Goal: Task Accomplishment & Management: Manage account settings

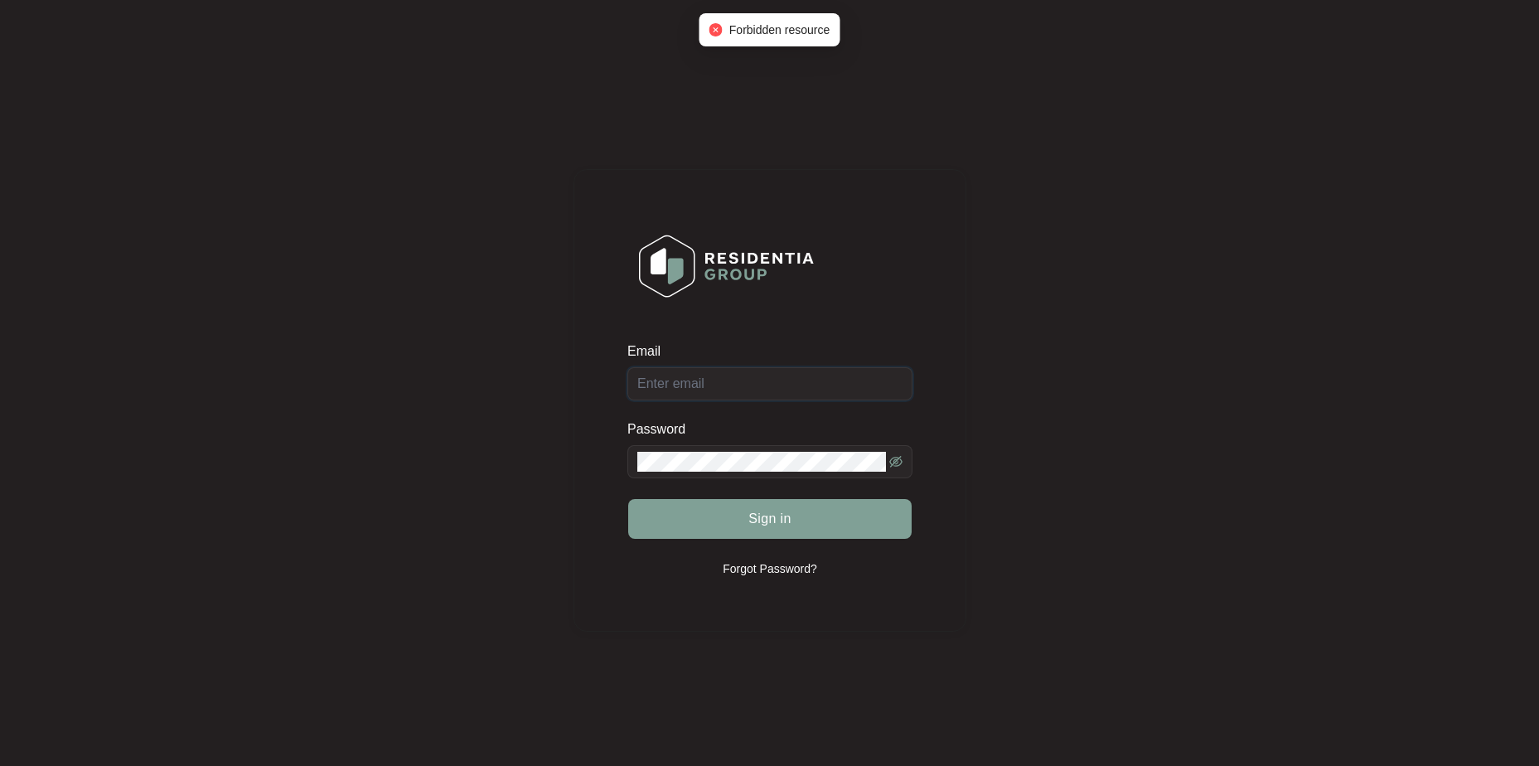
type input "[EMAIL_ADDRESS][DOMAIN_NAME]"
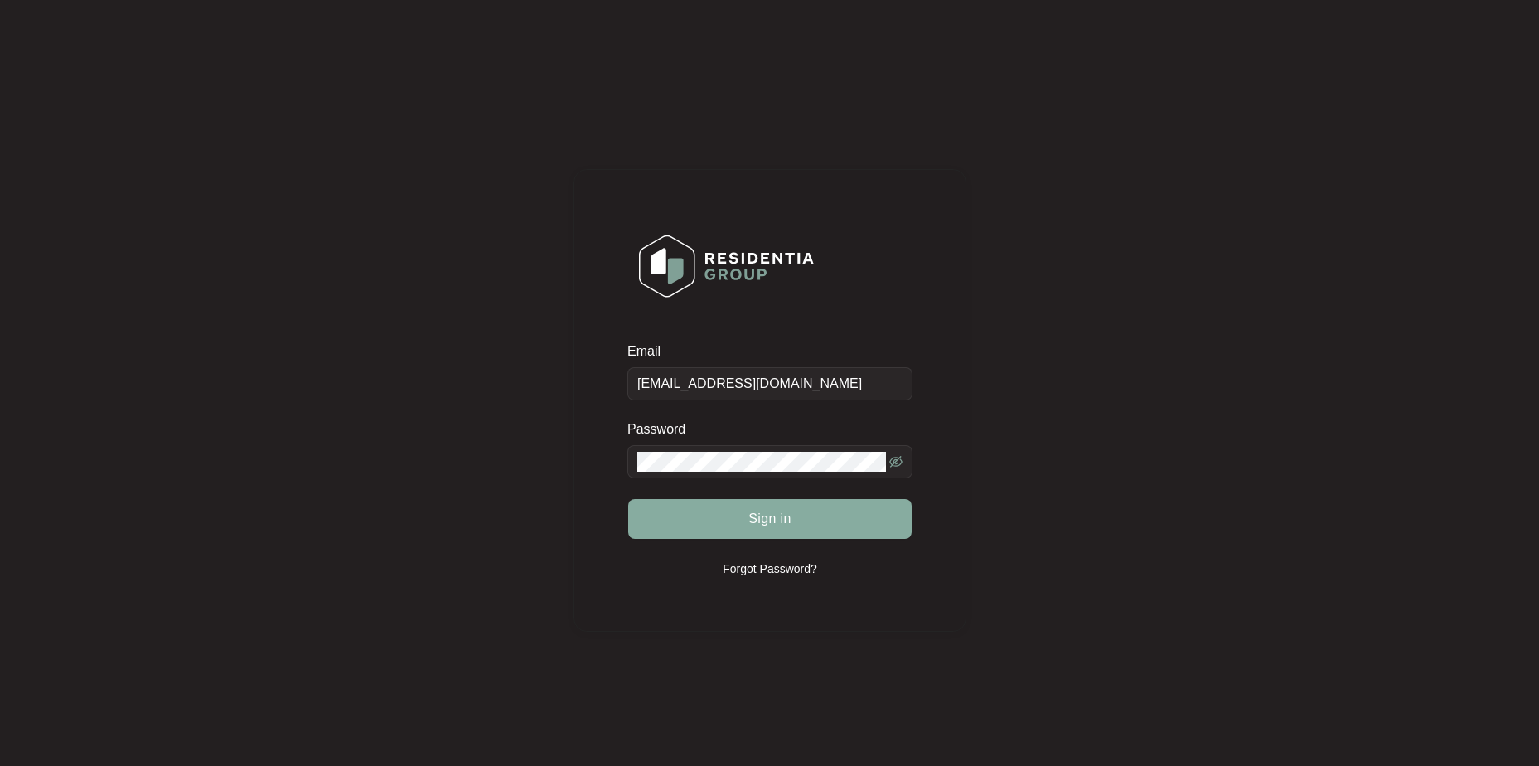
click at [783, 529] on button "Sign in" at bounding box center [769, 519] width 283 height 40
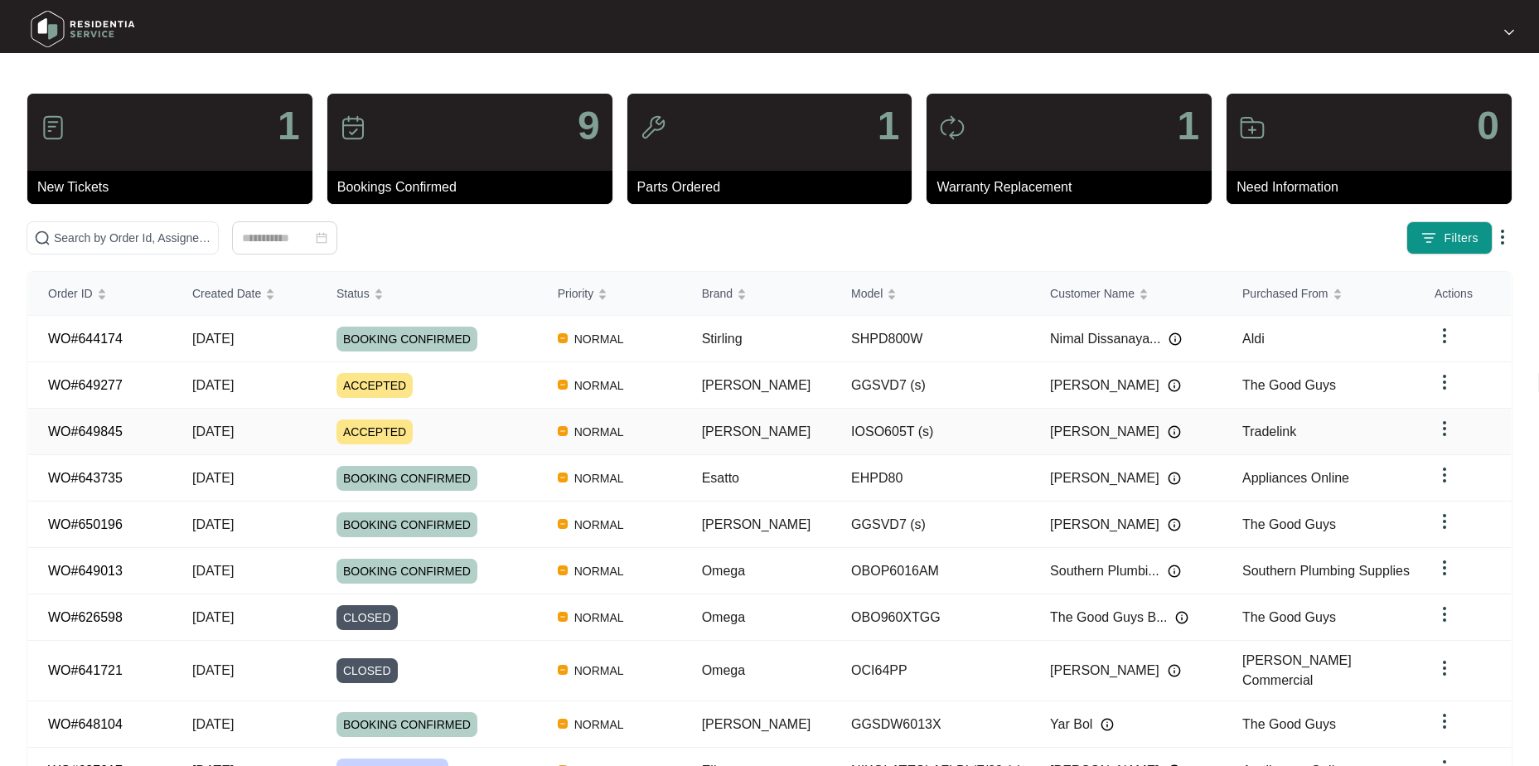
click at [179, 426] on td "[DATE]" at bounding box center [244, 432] width 144 height 46
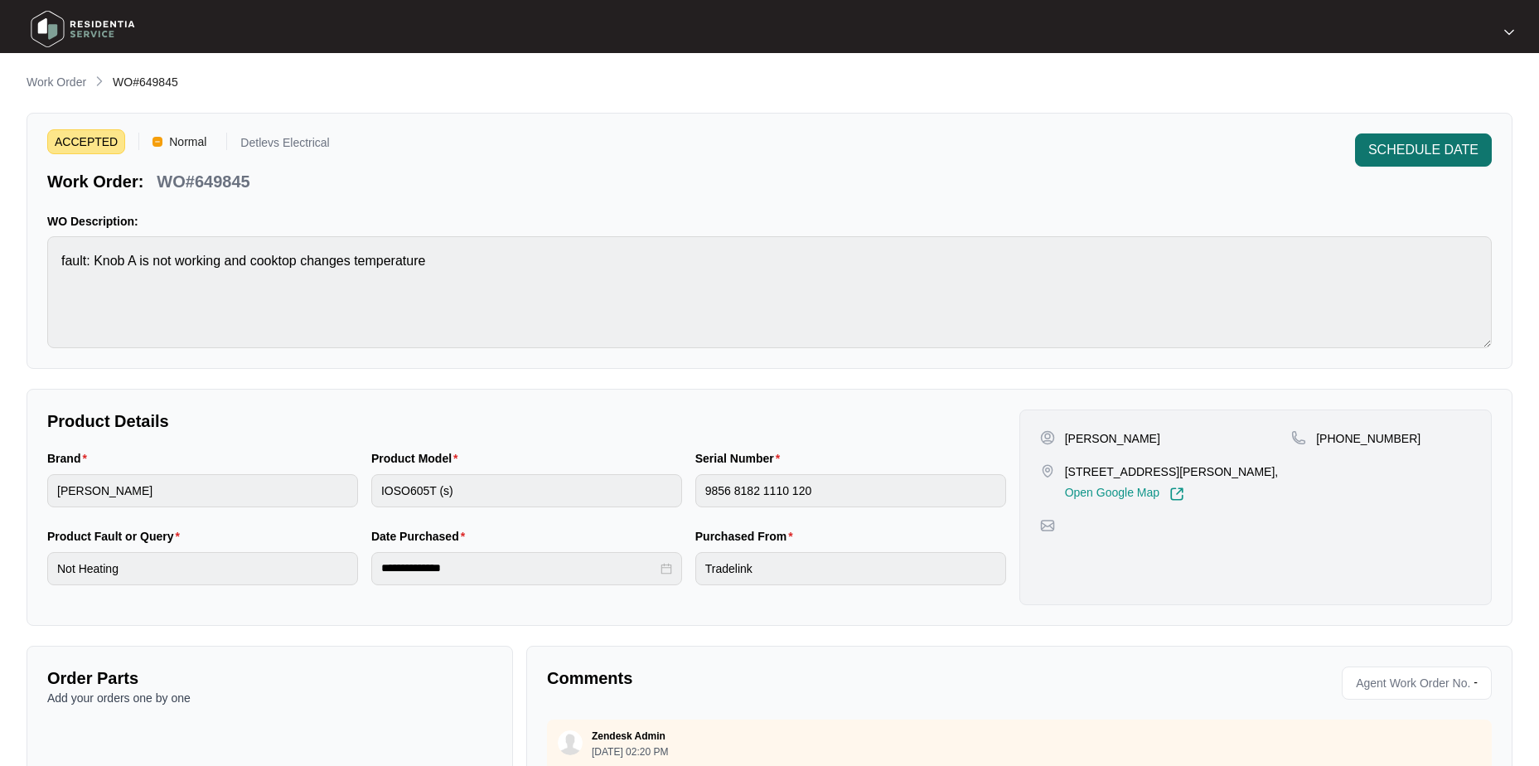
click at [1415, 148] on span "SCHEDULE DATE" at bounding box center [1423, 150] width 110 height 20
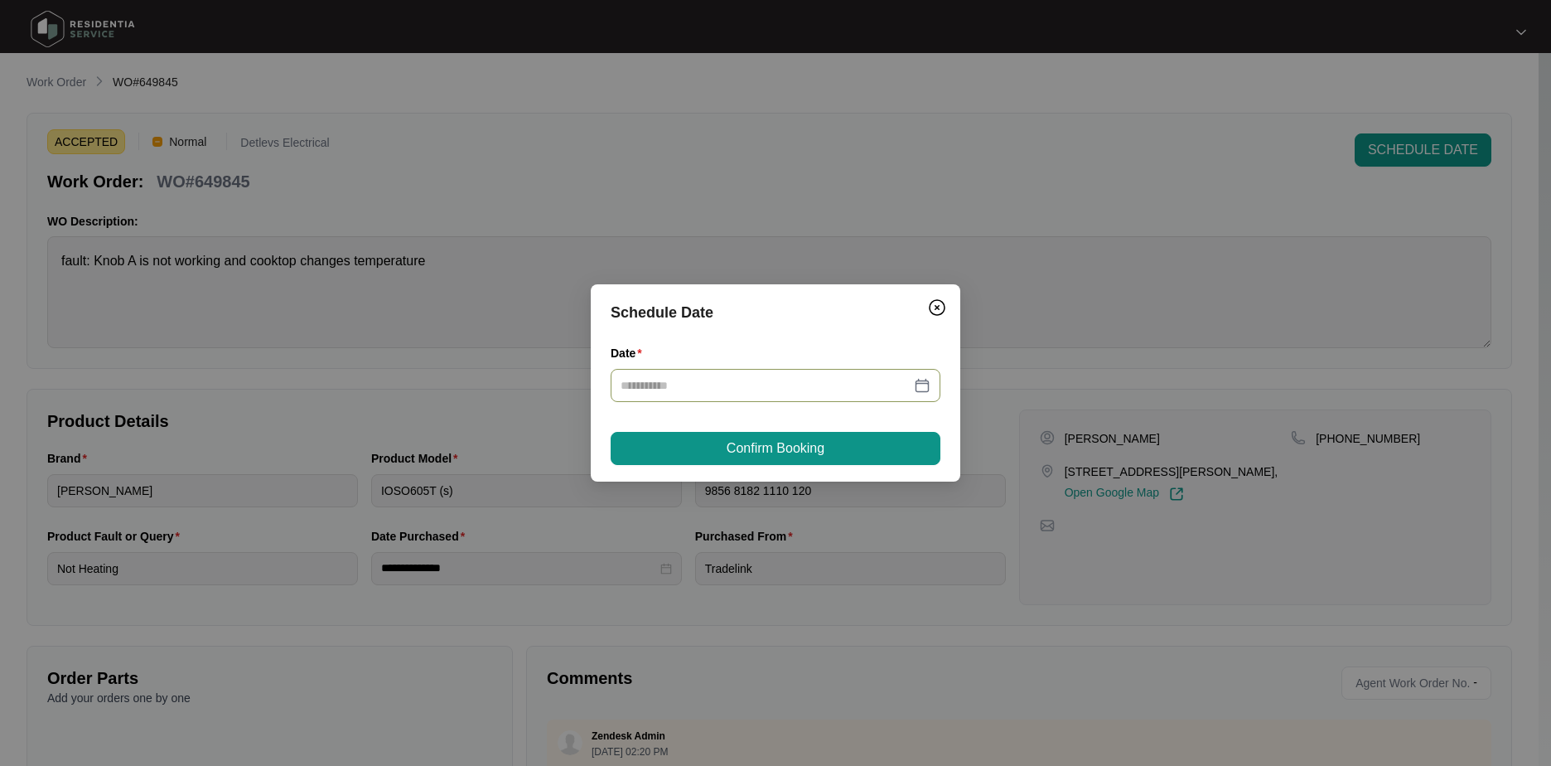
click at [777, 380] on input "Date" at bounding box center [766, 385] width 290 height 18
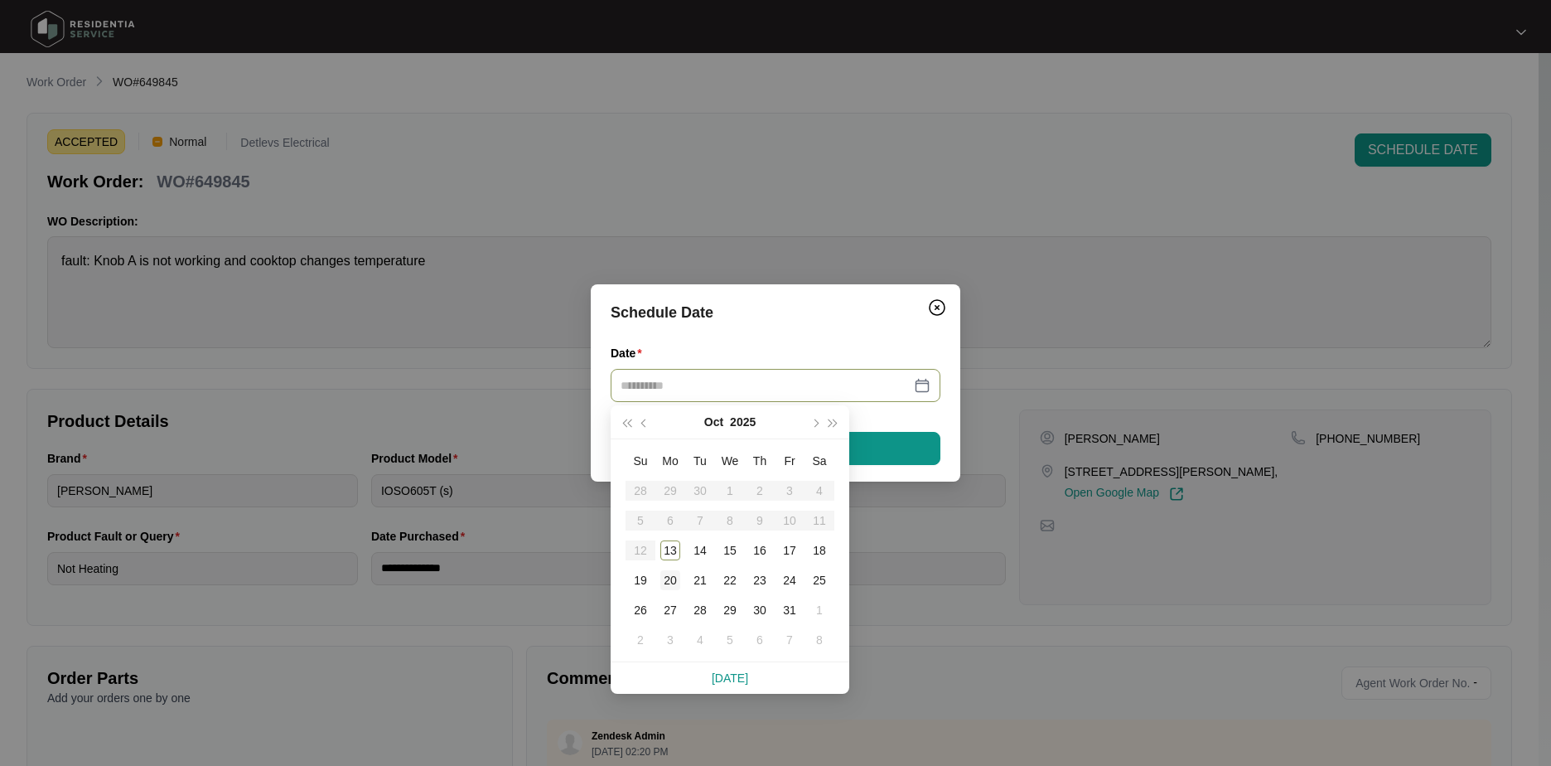
click at [672, 586] on div "20" at bounding box center [671, 580] width 20 height 20
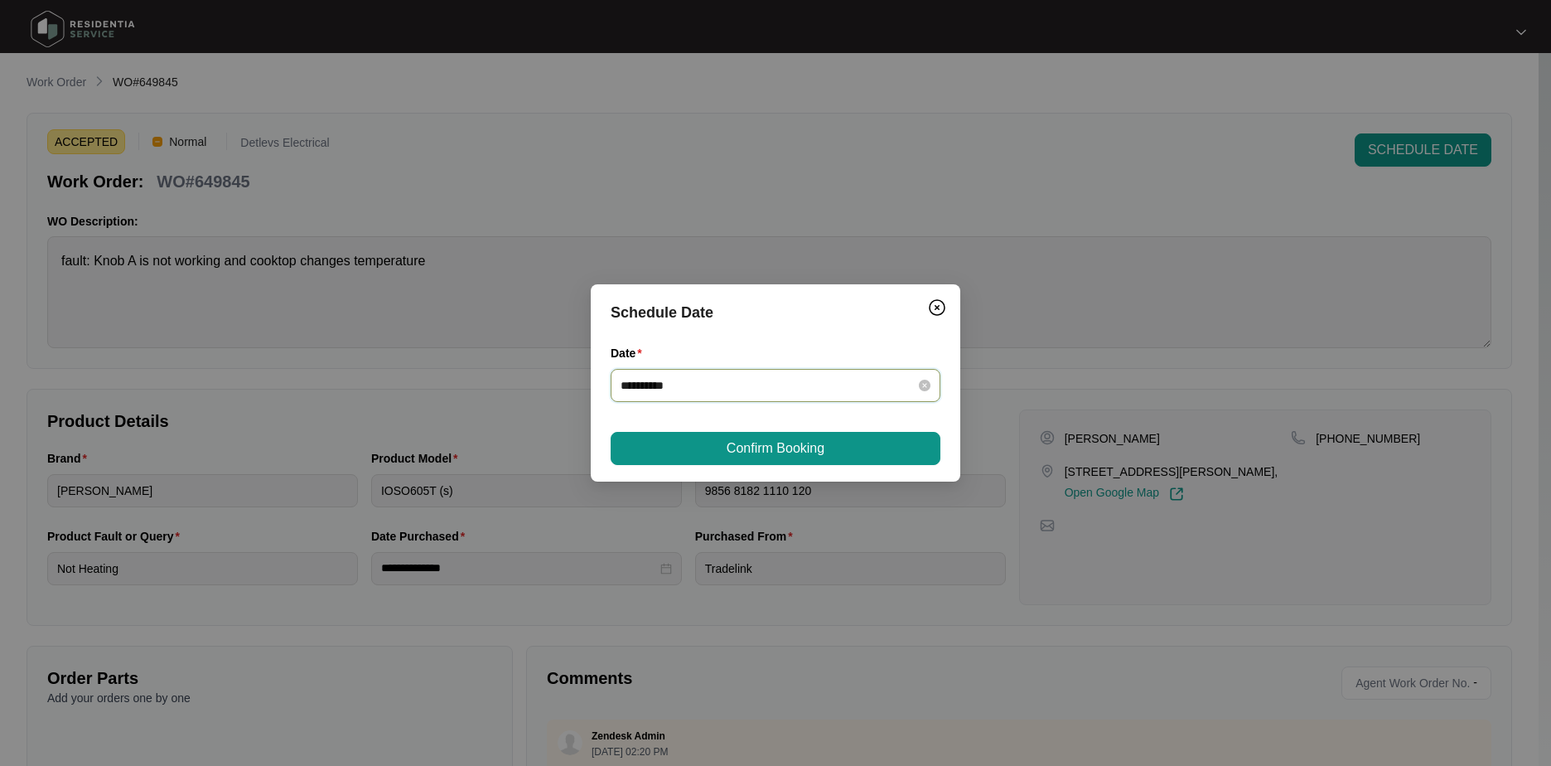
click at [738, 384] on input "**********" at bounding box center [766, 385] width 290 height 18
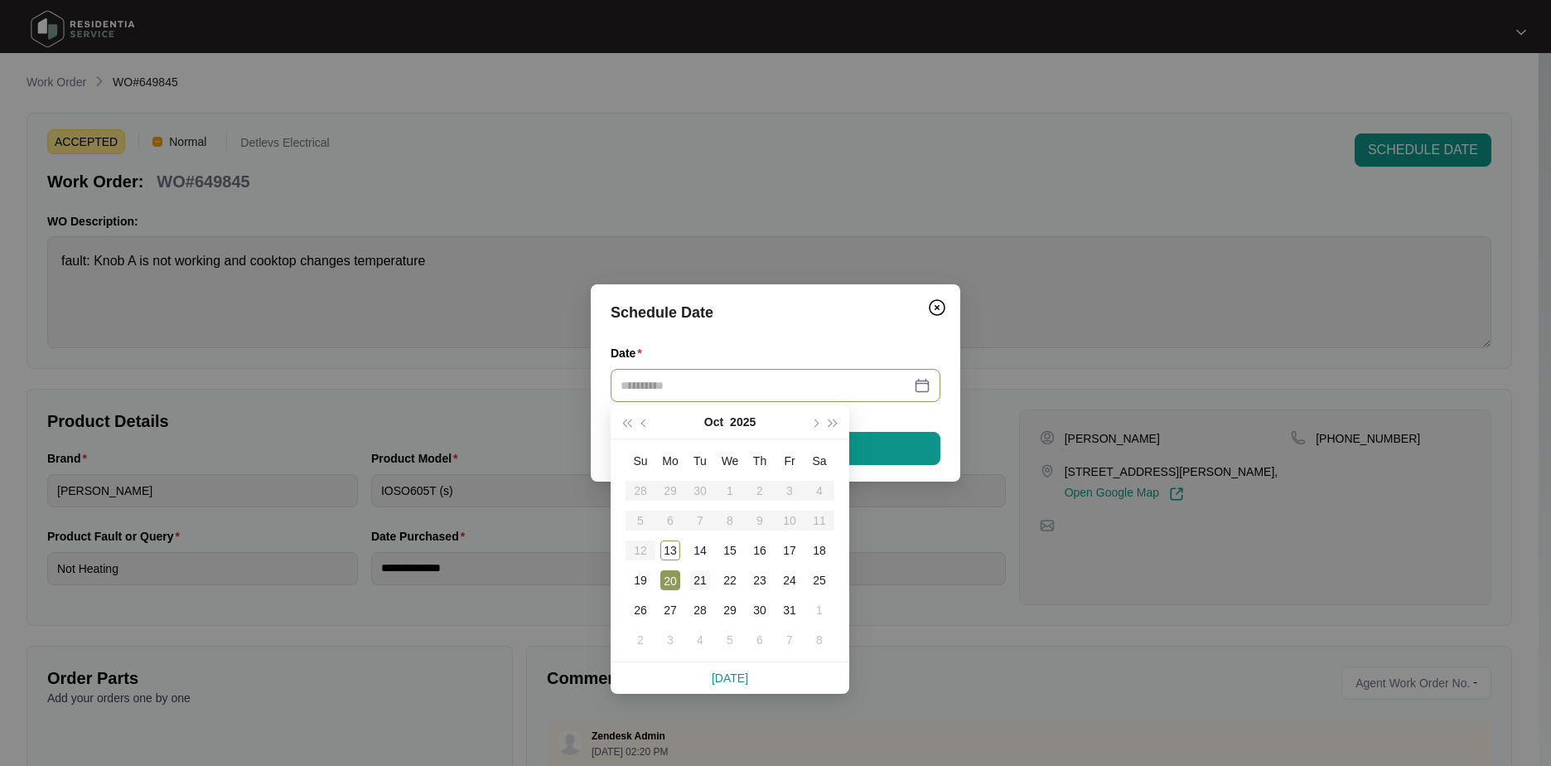
click at [701, 573] on div "21" at bounding box center [700, 580] width 20 height 20
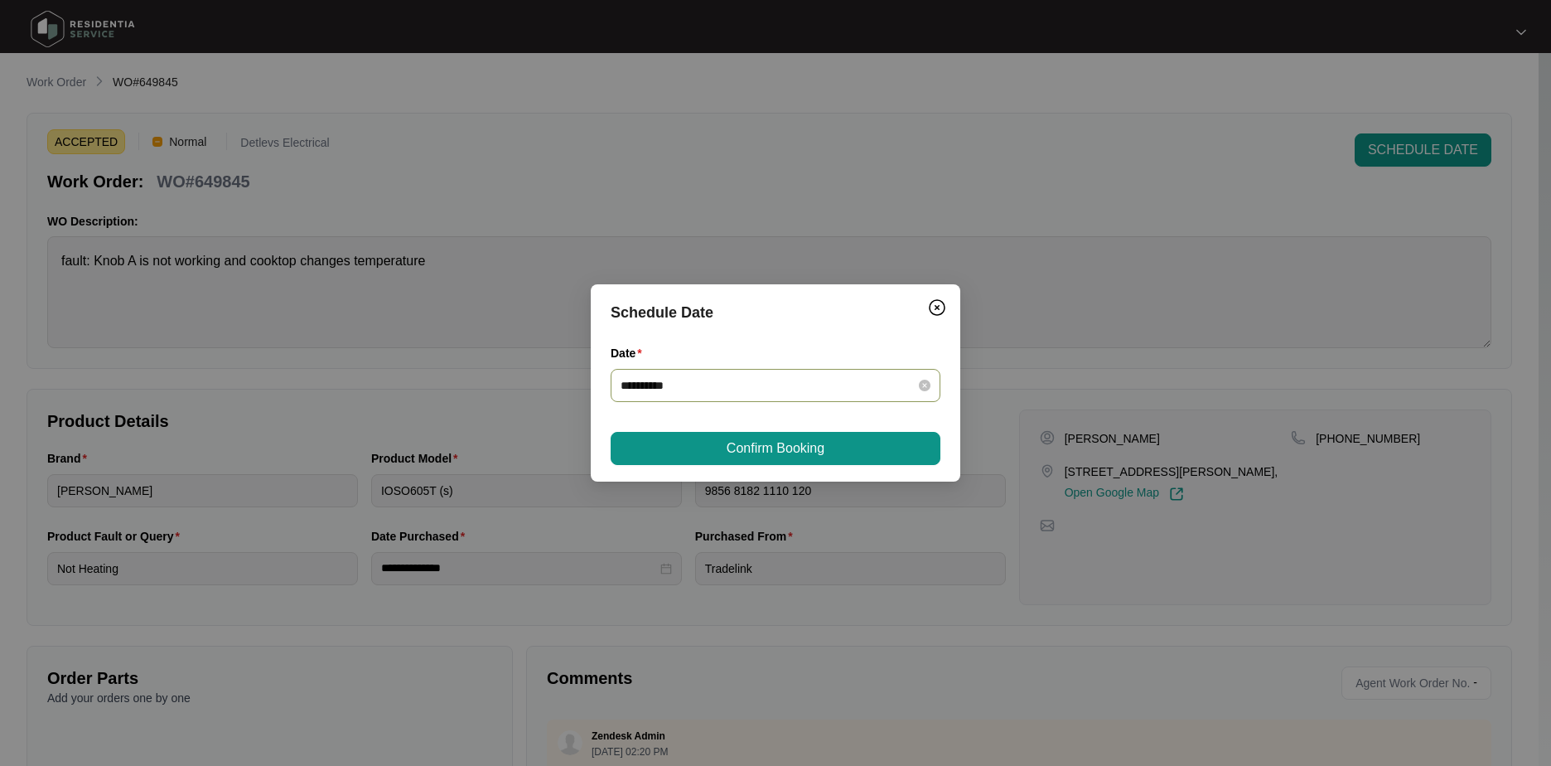
drag, startPoint x: 716, startPoint y: 370, endPoint x: 717, endPoint y: 385, distance: 15.8
click at [716, 370] on div "**********" at bounding box center [776, 385] width 330 height 33
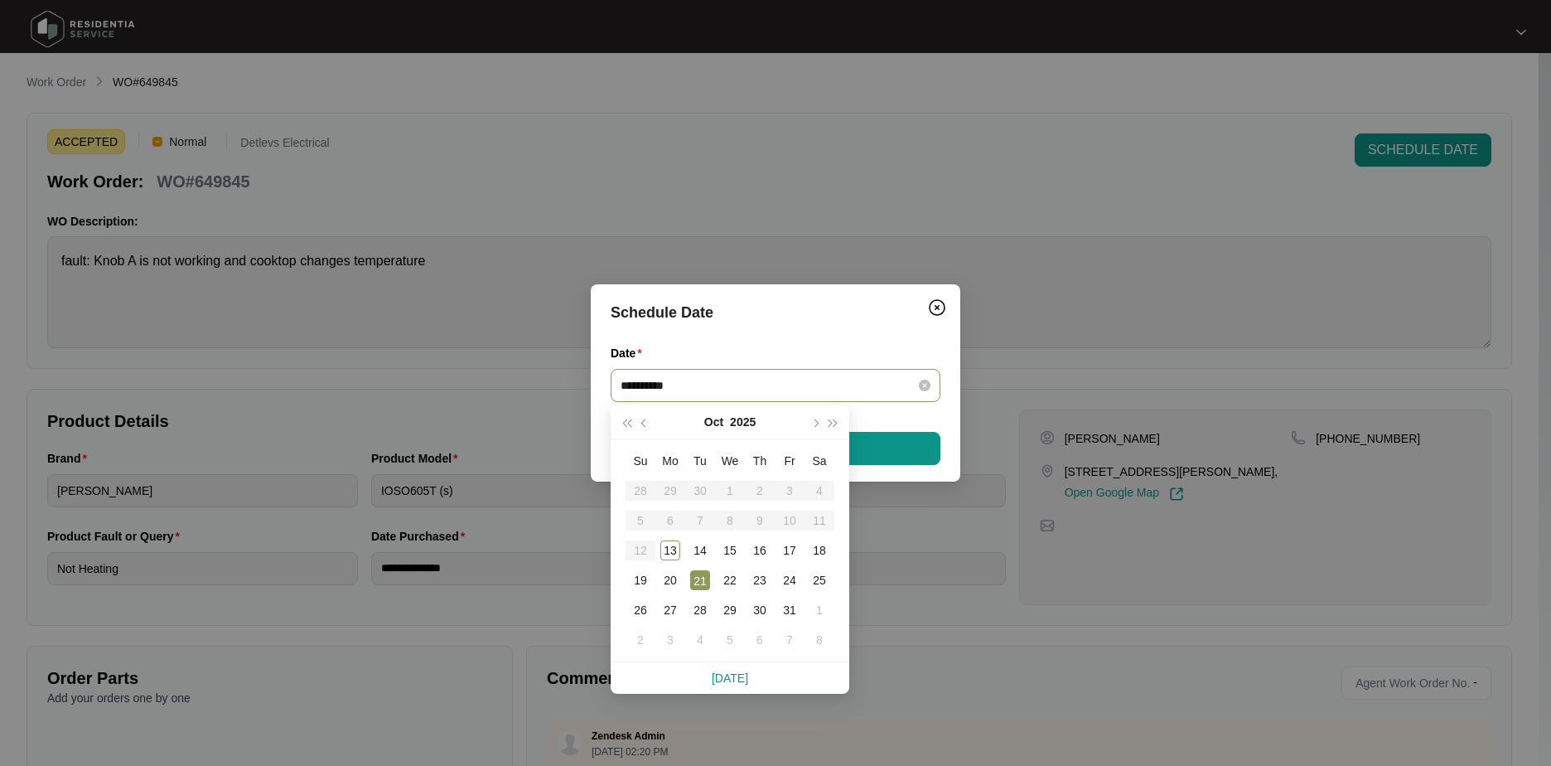
click at [718, 386] on input "**********" at bounding box center [766, 385] width 290 height 18
click at [764, 575] on div "23" at bounding box center [760, 580] width 20 height 20
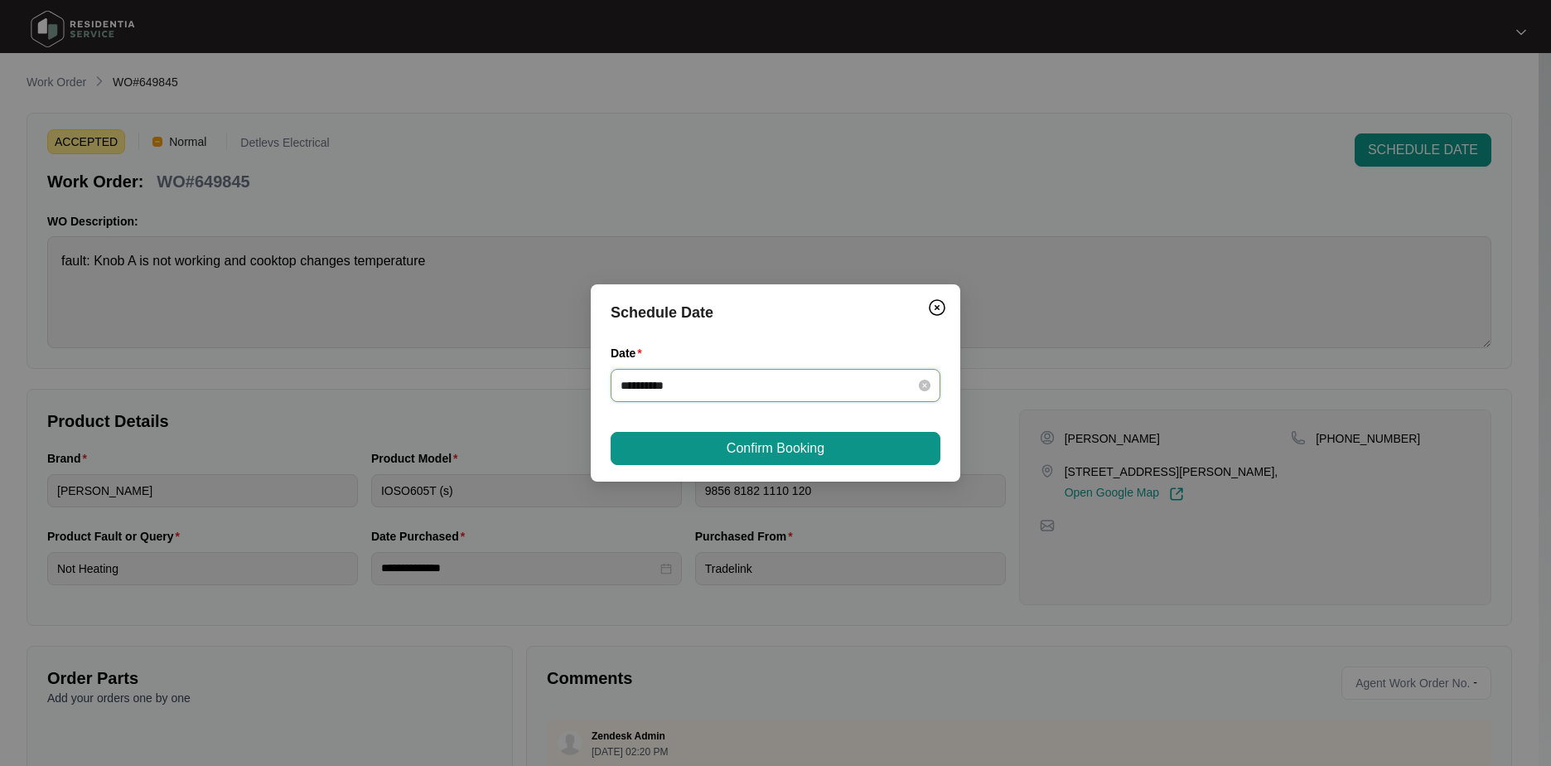
click at [709, 384] on input "**********" at bounding box center [766, 385] width 290 height 18
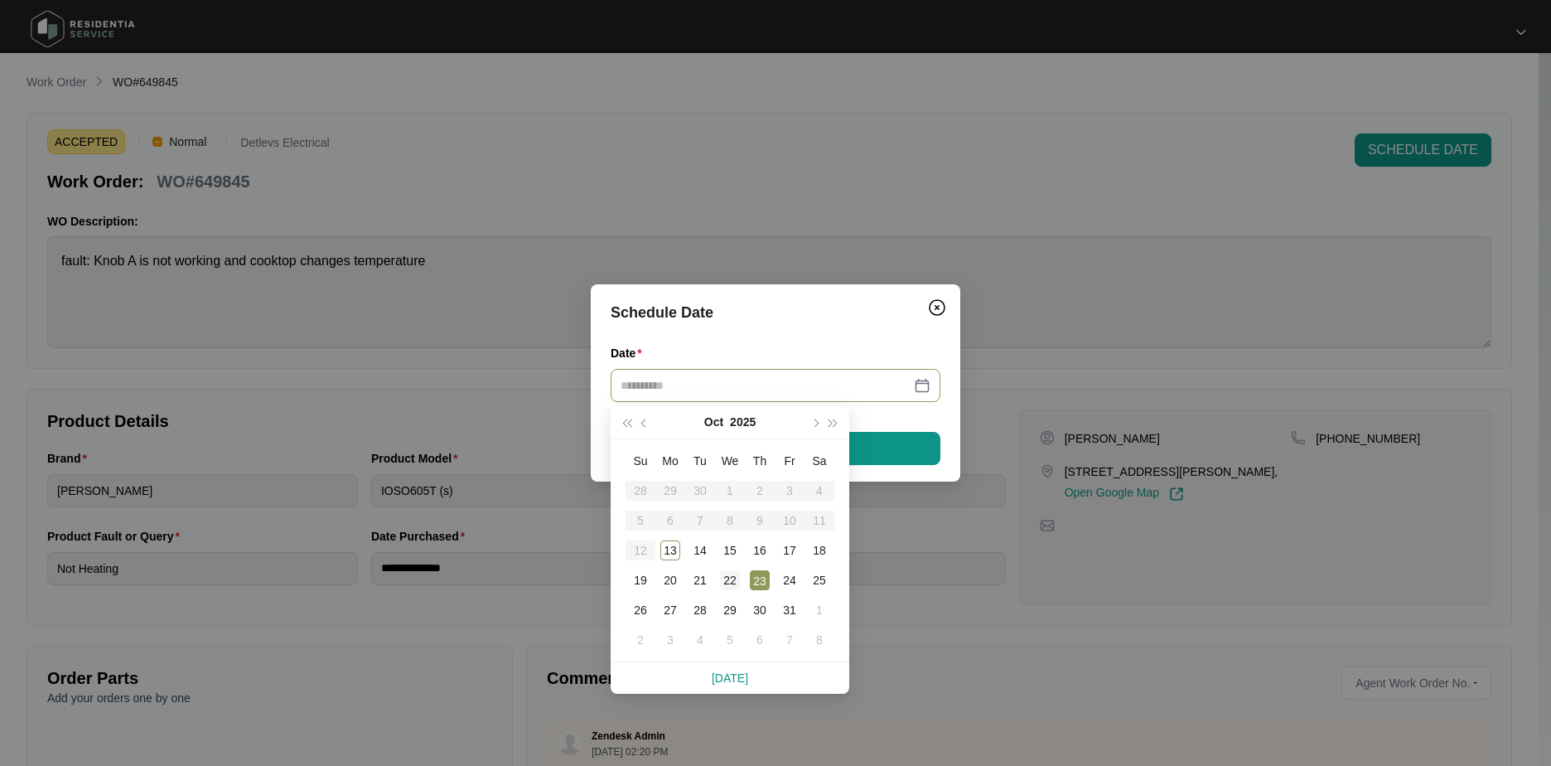
click at [734, 582] on div "22" at bounding box center [730, 580] width 20 height 20
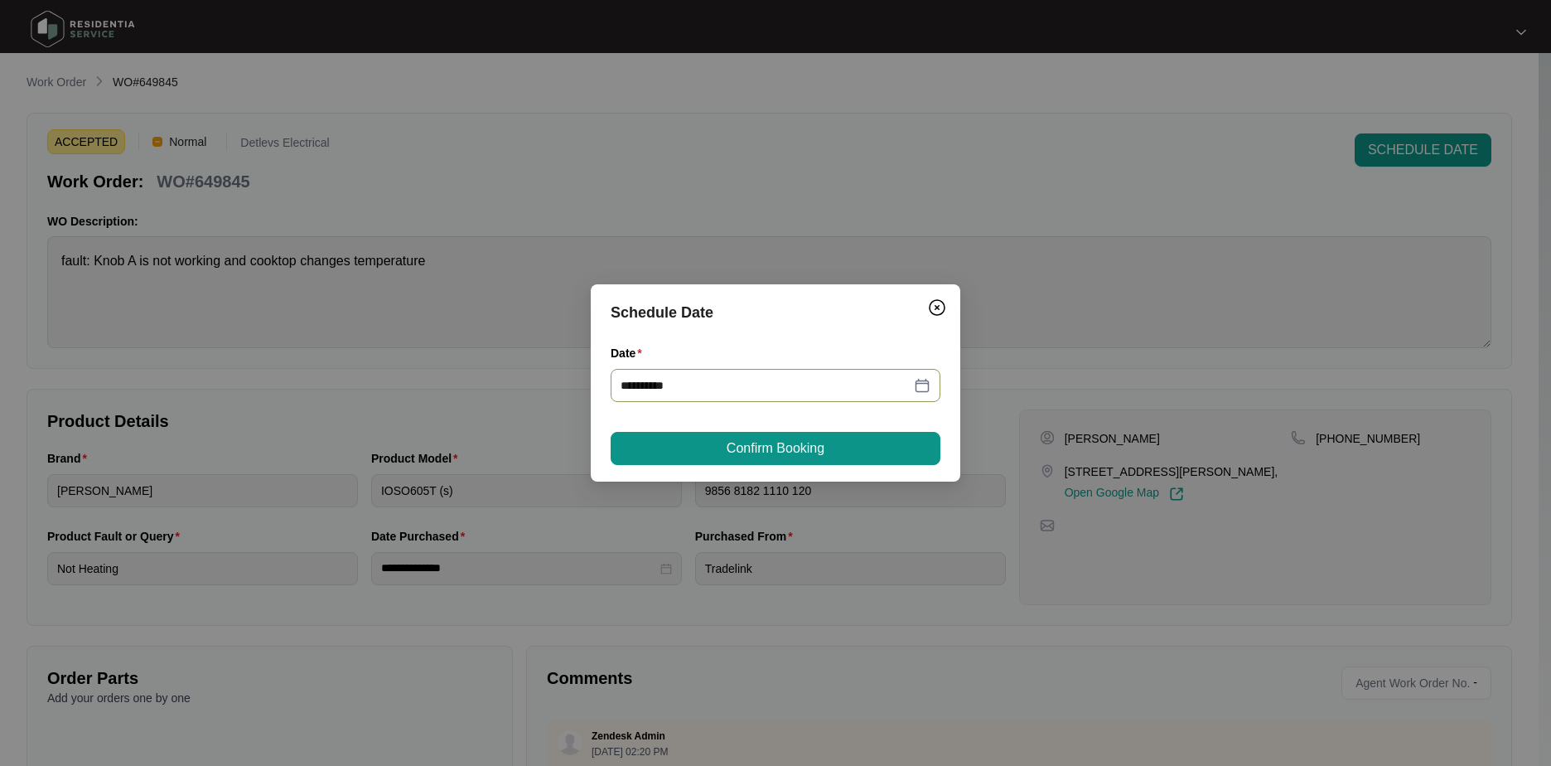
type input "**********"
click at [806, 453] on span "Confirm Booking" at bounding box center [776, 448] width 98 height 20
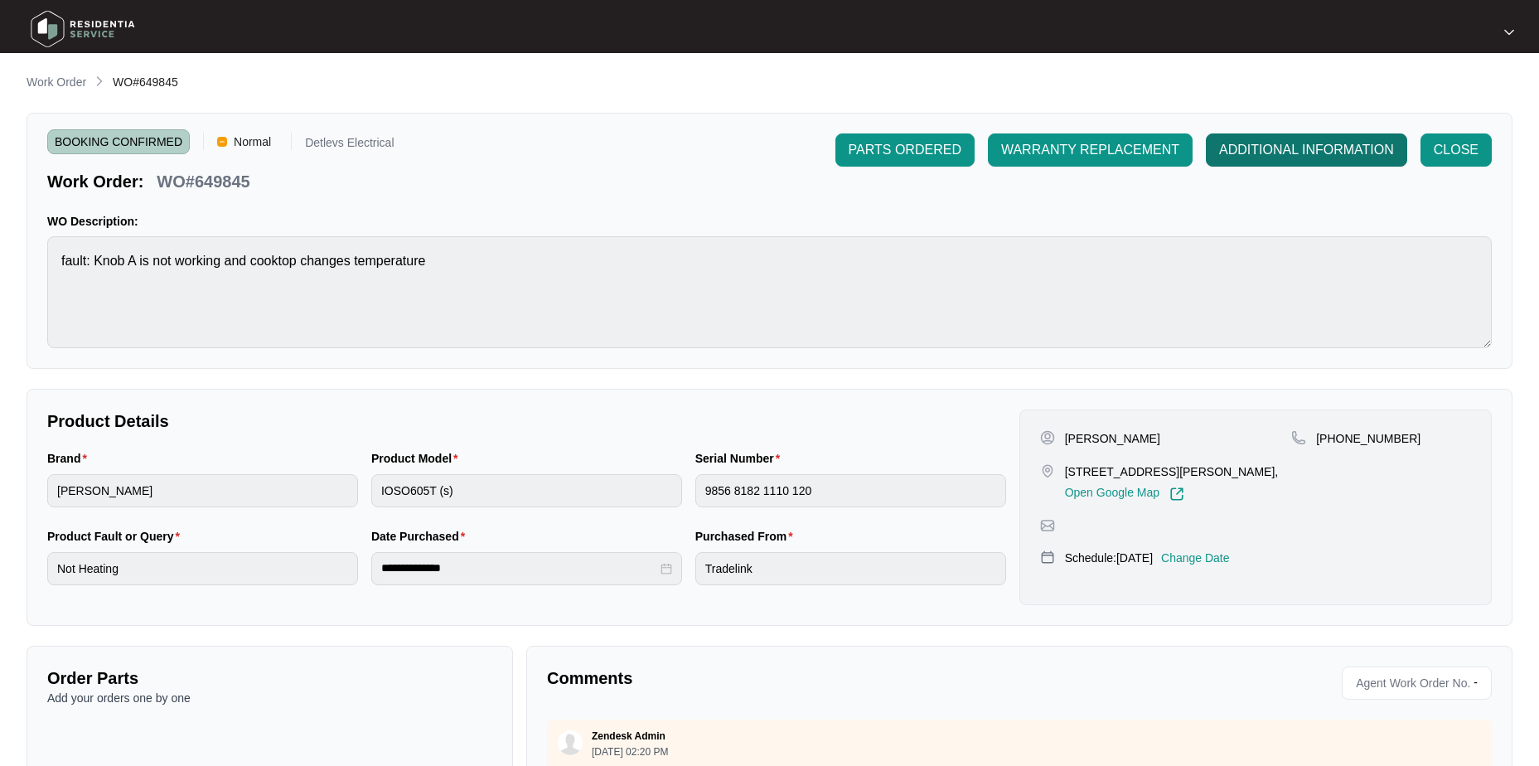
click at [1257, 163] on button "ADDITIONAL INFORMATION" at bounding box center [1306, 149] width 201 height 33
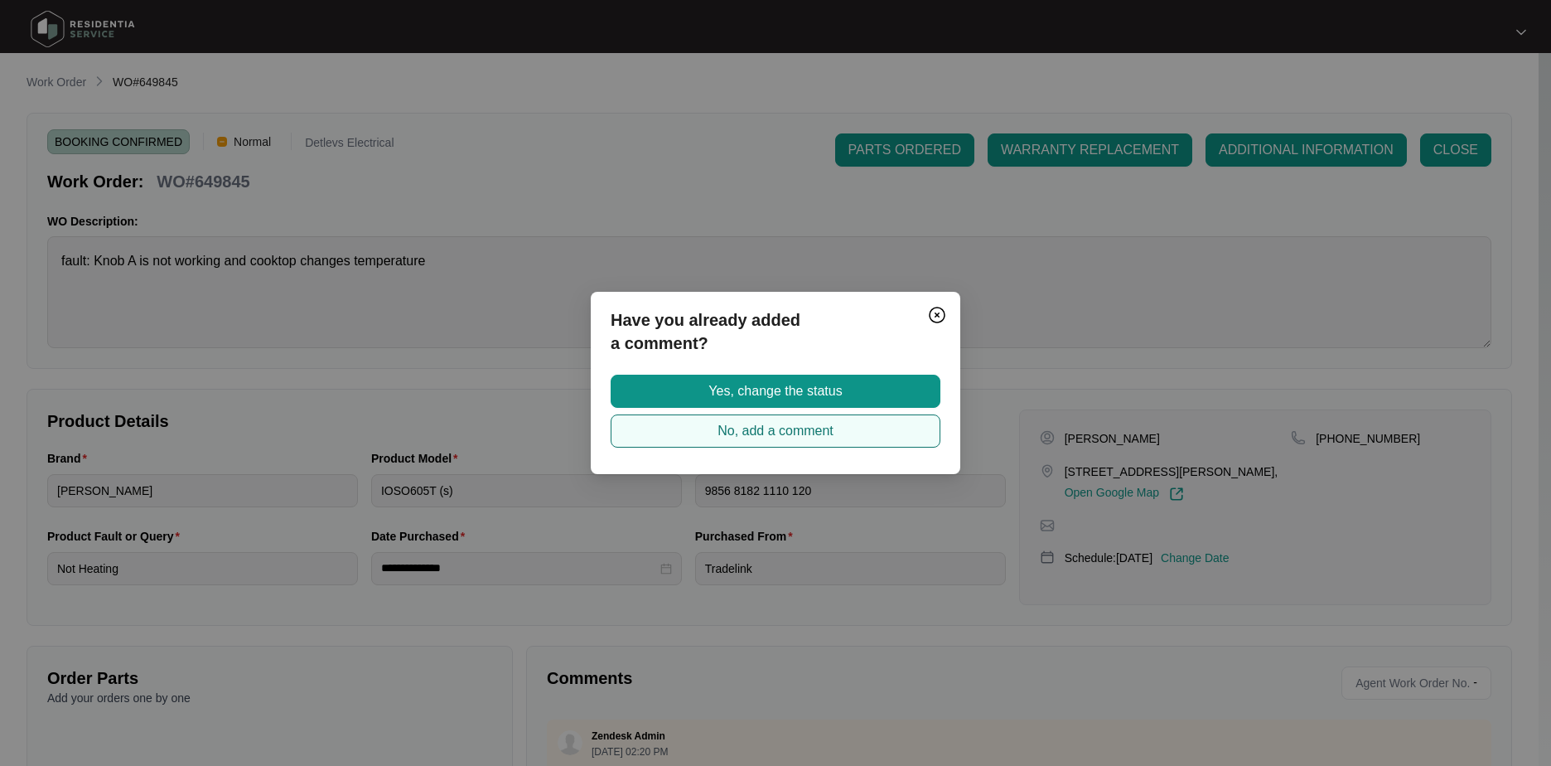
click at [832, 424] on span "No, add a comment" at bounding box center [776, 431] width 116 height 20
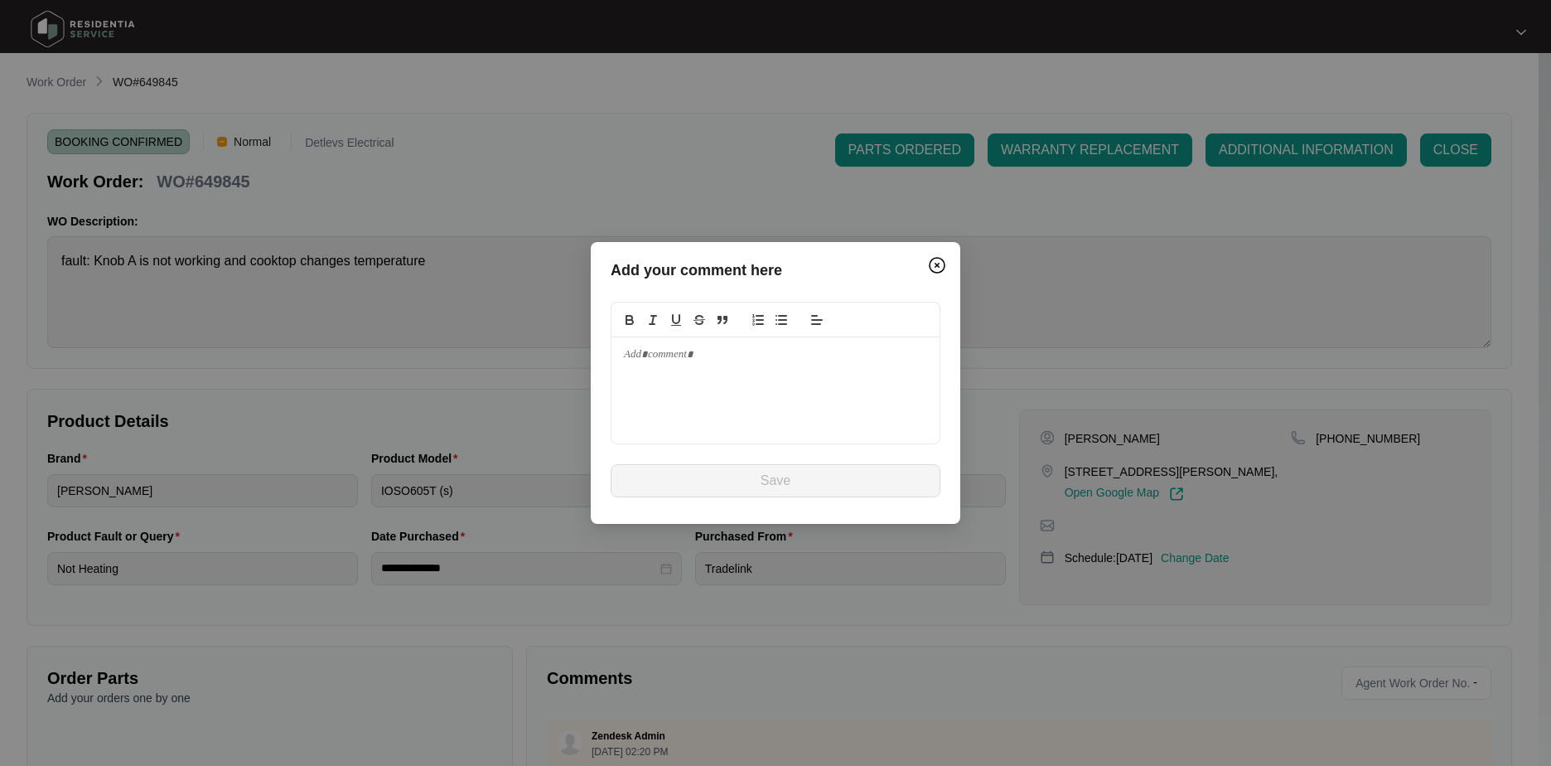
click at [786, 369] on div at bounding box center [776, 390] width 328 height 106
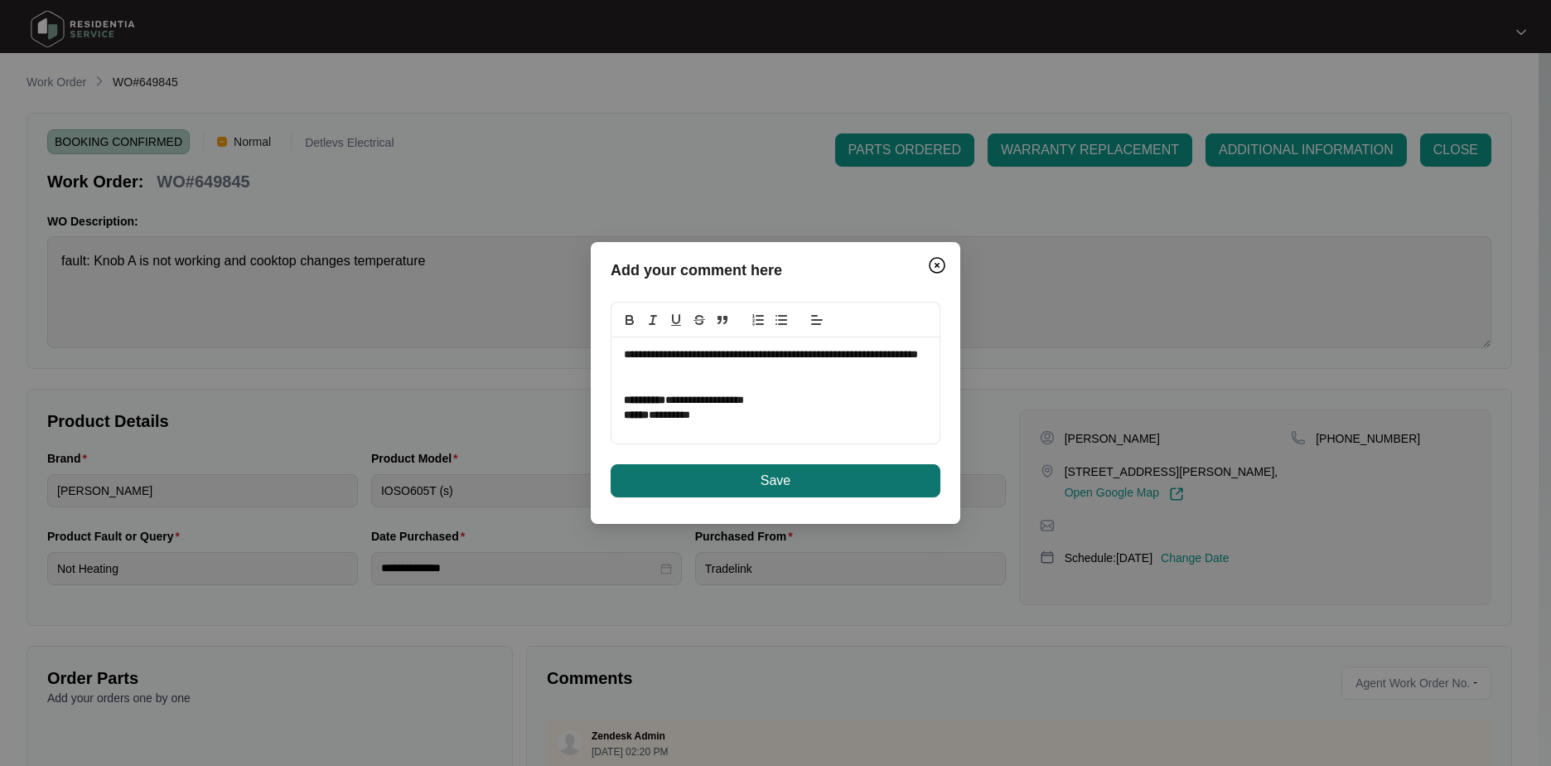
click at [759, 479] on button "Save" at bounding box center [776, 480] width 330 height 33
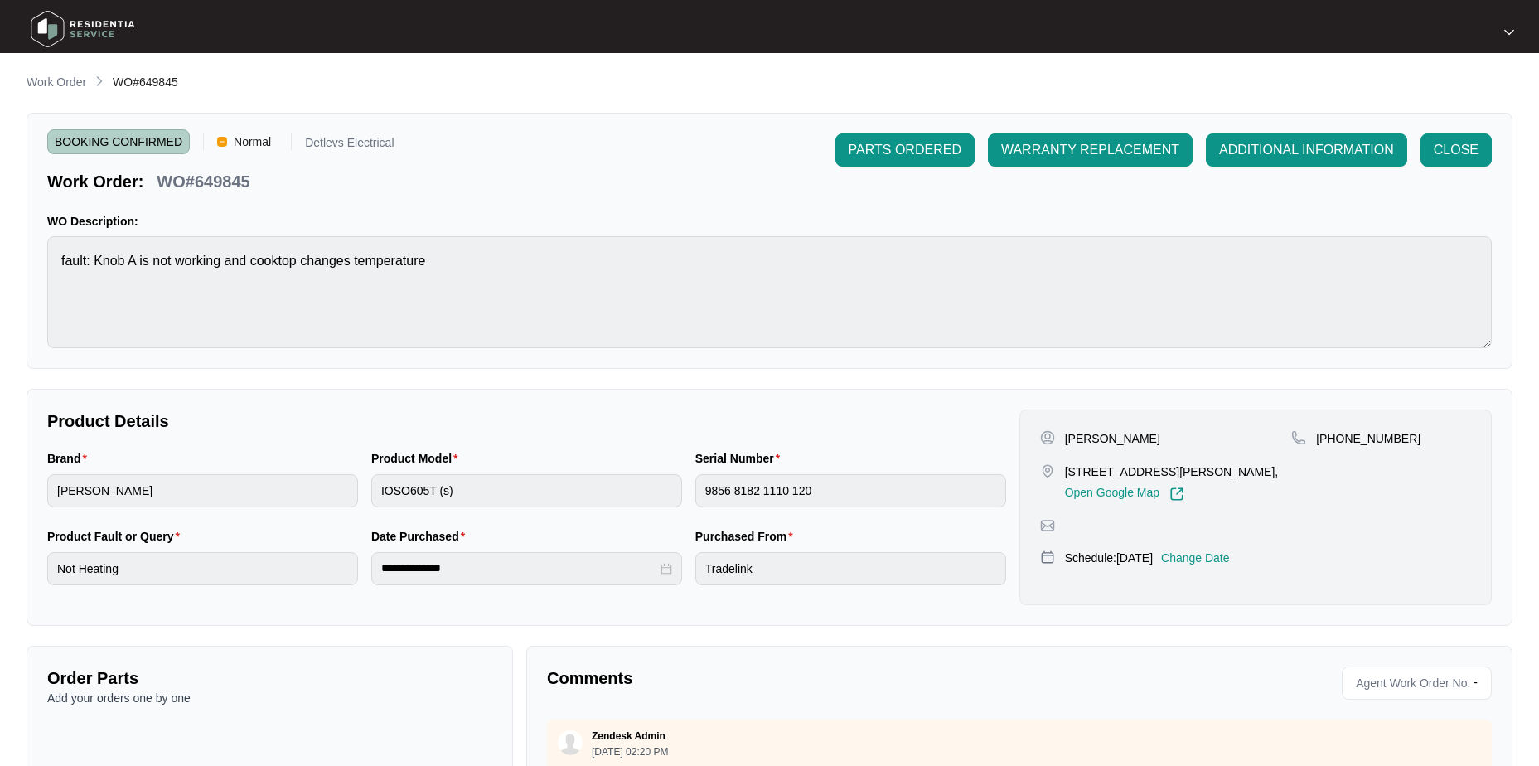
click at [100, 152] on span "BOOKING CONFIRMED" at bounding box center [118, 141] width 143 height 25
click at [1459, 153] on span "CLOSE" at bounding box center [1456, 150] width 45 height 20
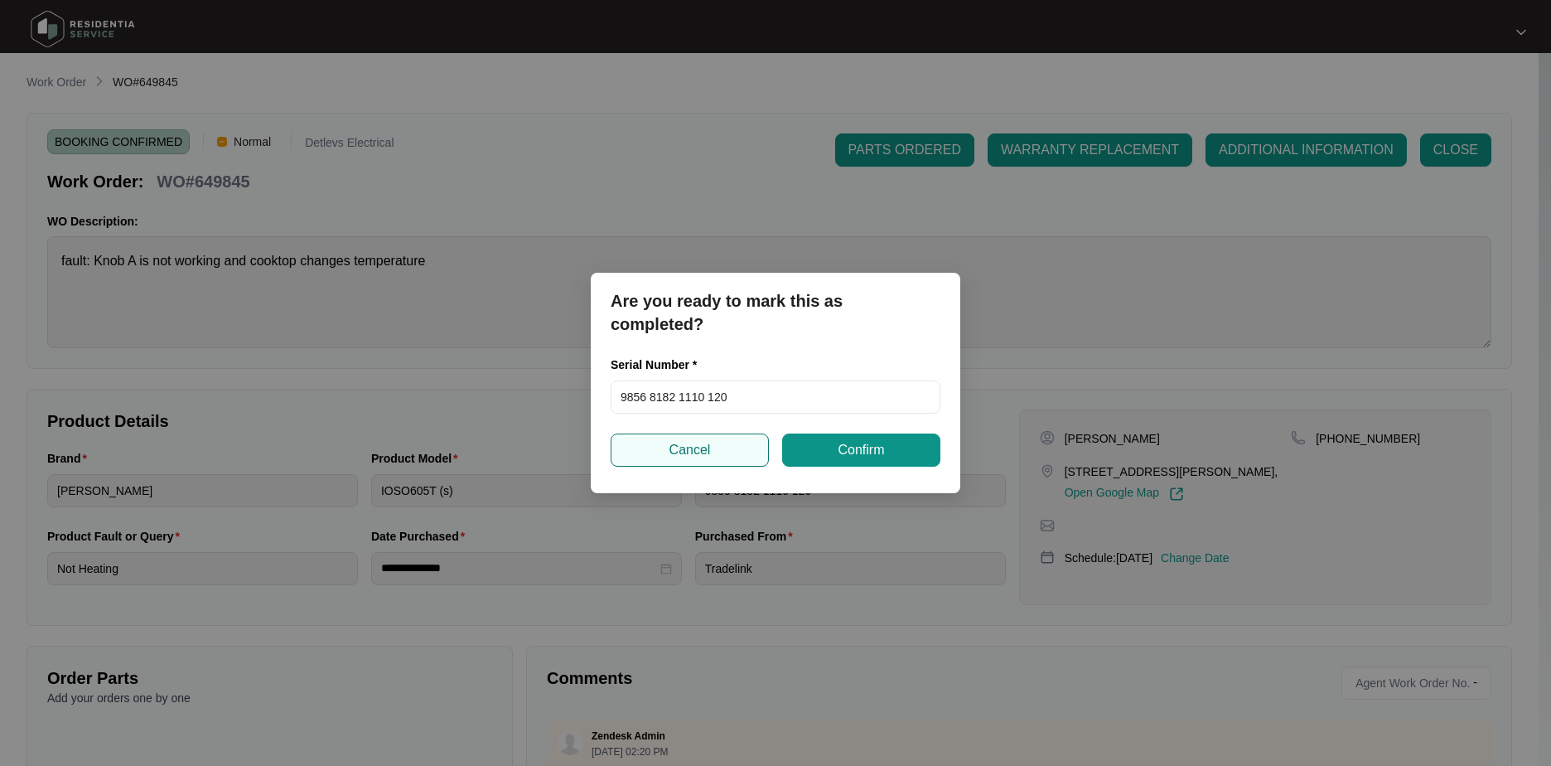
click at [723, 438] on button "Cancel" at bounding box center [690, 449] width 158 height 33
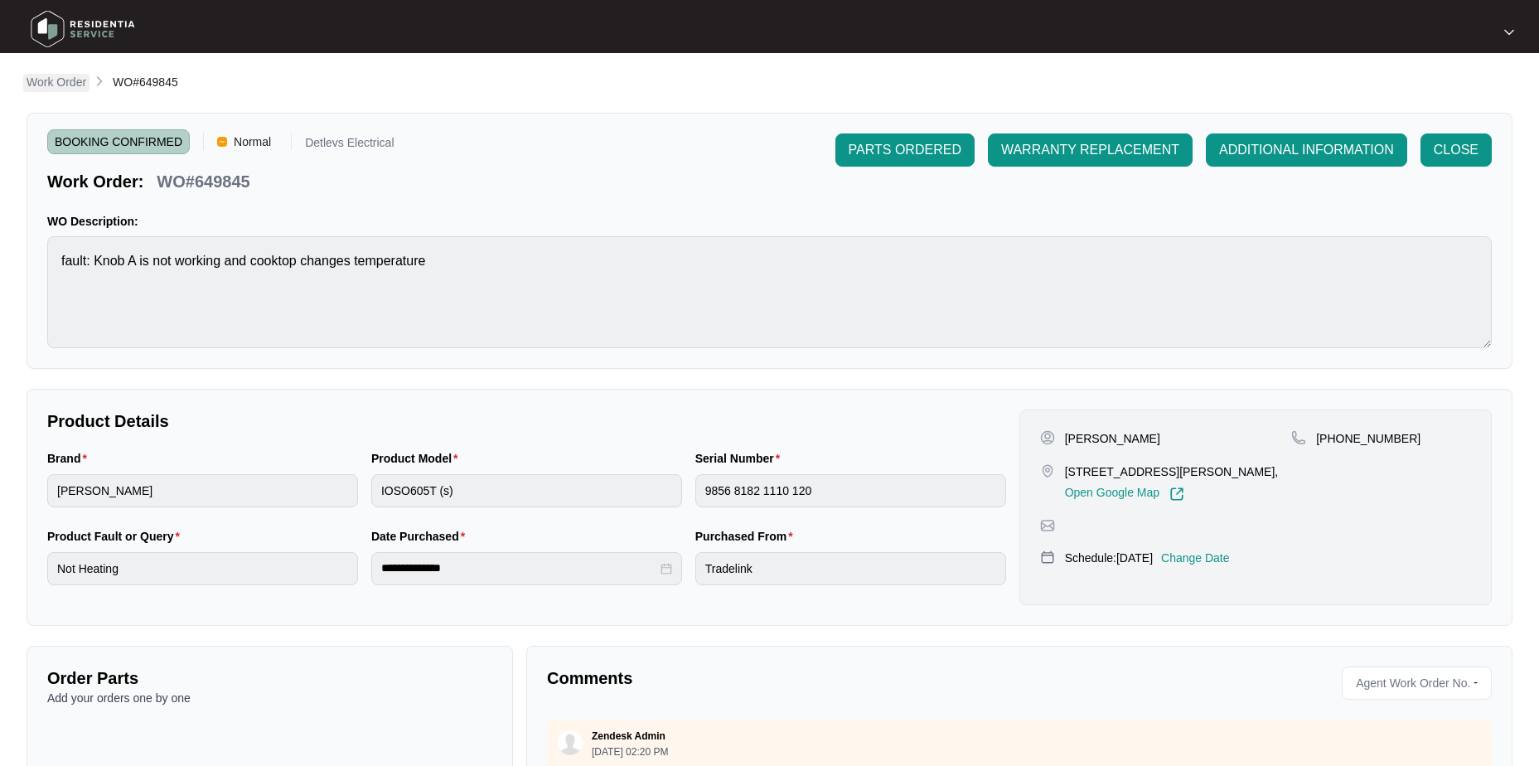
click at [79, 79] on p "Work Order" at bounding box center [57, 82] width 60 height 17
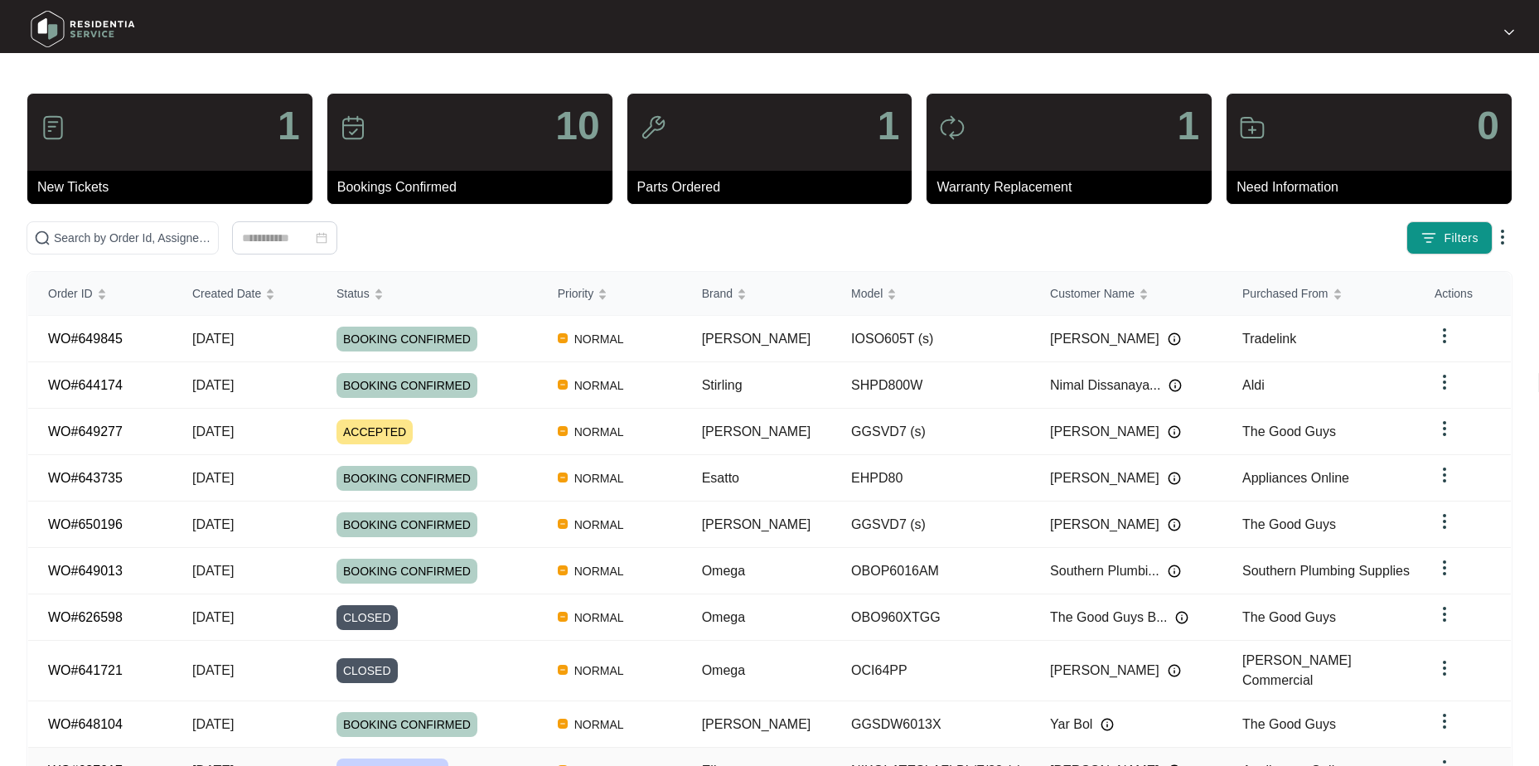
click at [580, 748] on td "NORMAL" at bounding box center [610, 771] width 144 height 46
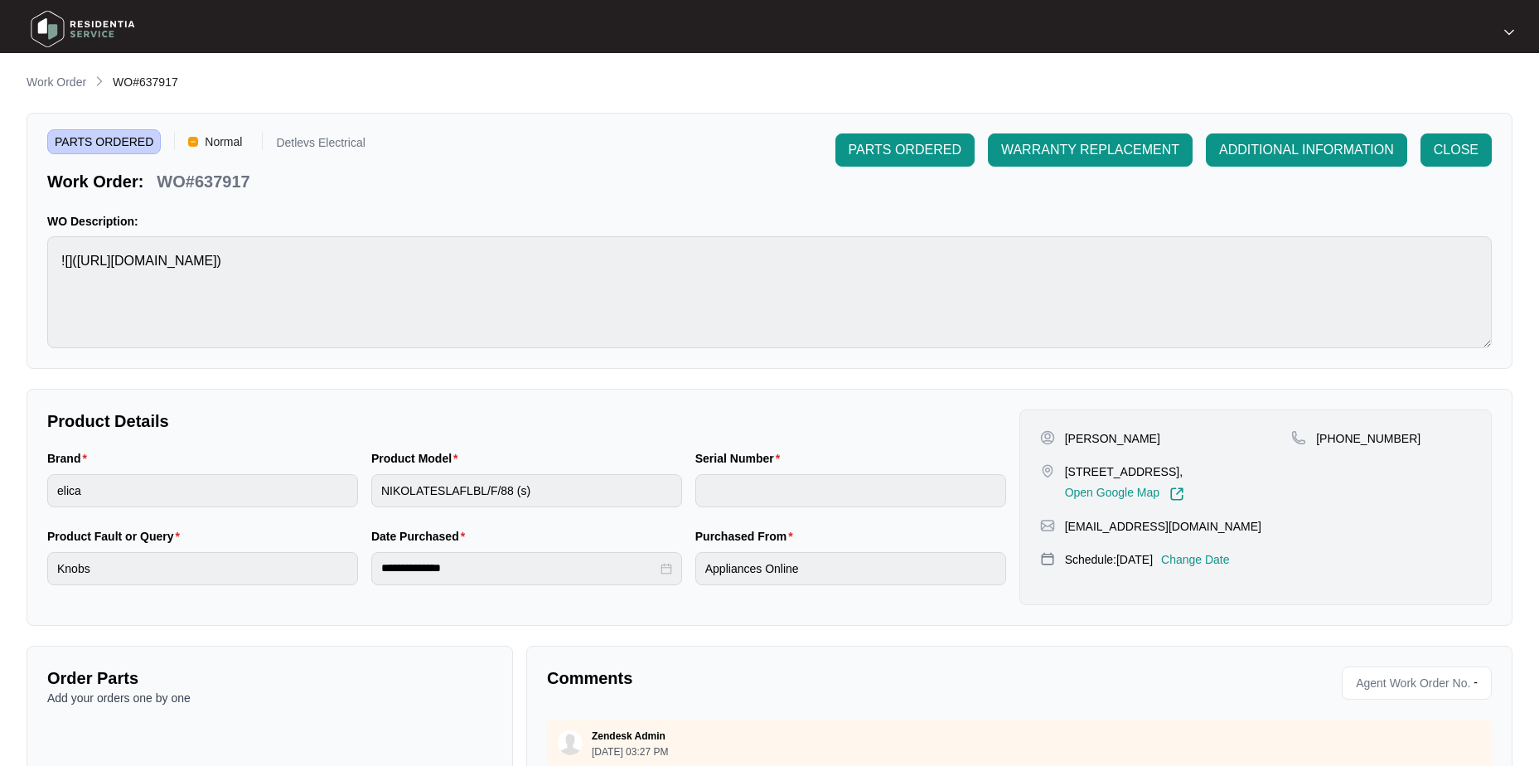
click at [244, 177] on p "WO#637917" at bounding box center [203, 181] width 93 height 23
click at [243, 177] on p "WO#637917" at bounding box center [203, 181] width 93 height 23
copy p "637917"
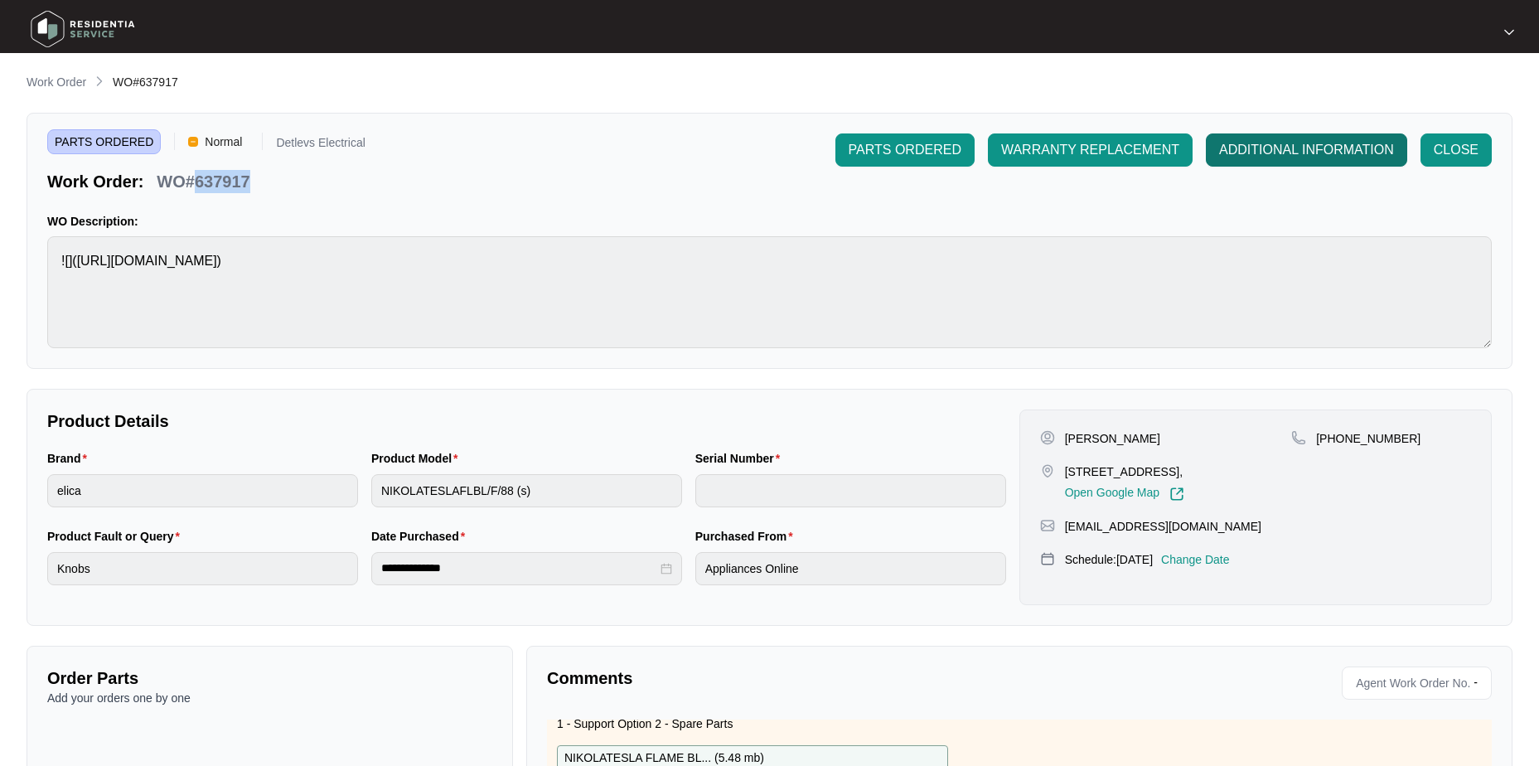
click at [1299, 152] on span "ADDITIONAL INFORMATION" at bounding box center [1306, 150] width 175 height 20
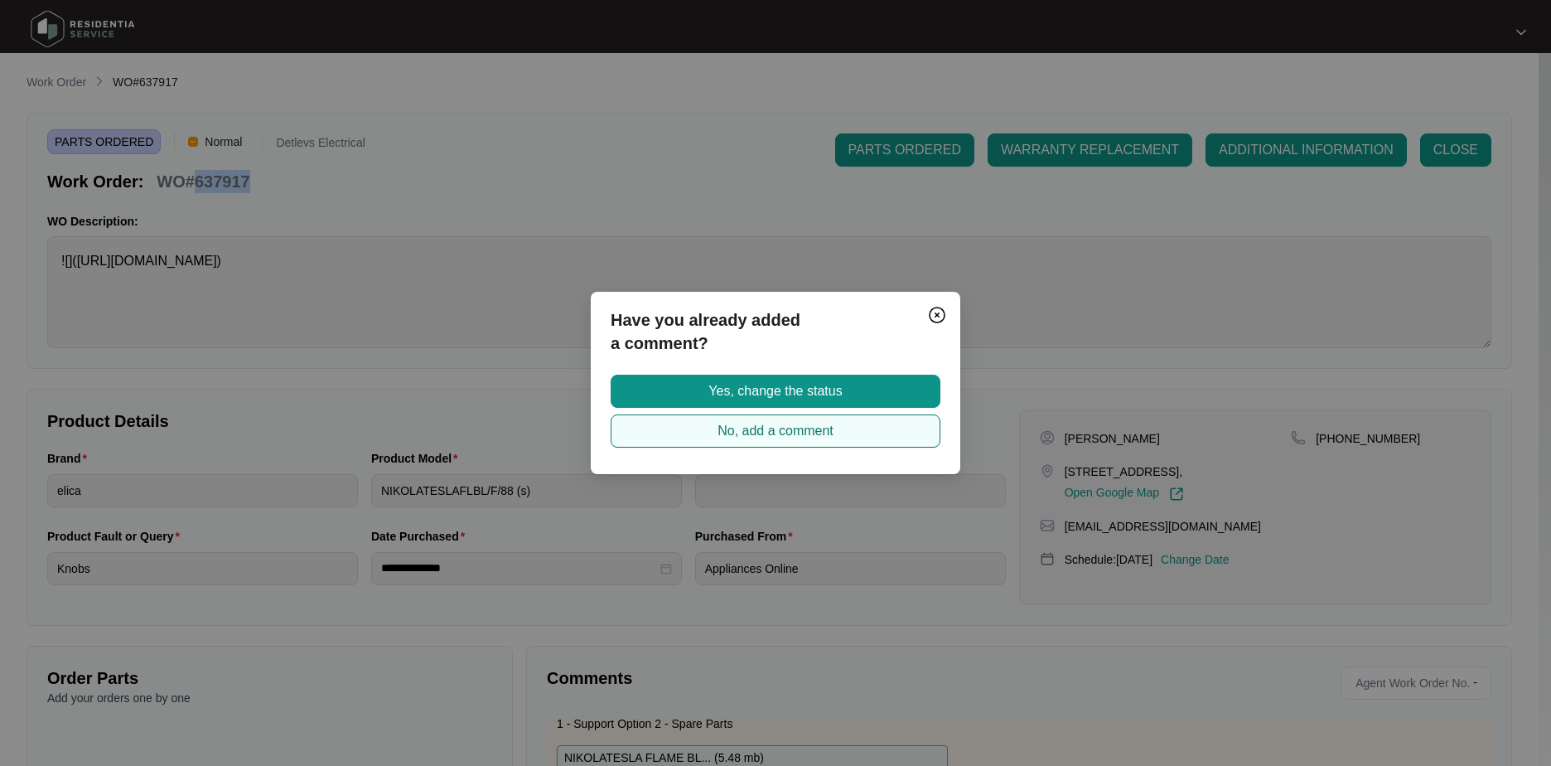
click at [800, 432] on span "No, add a comment" at bounding box center [776, 431] width 116 height 20
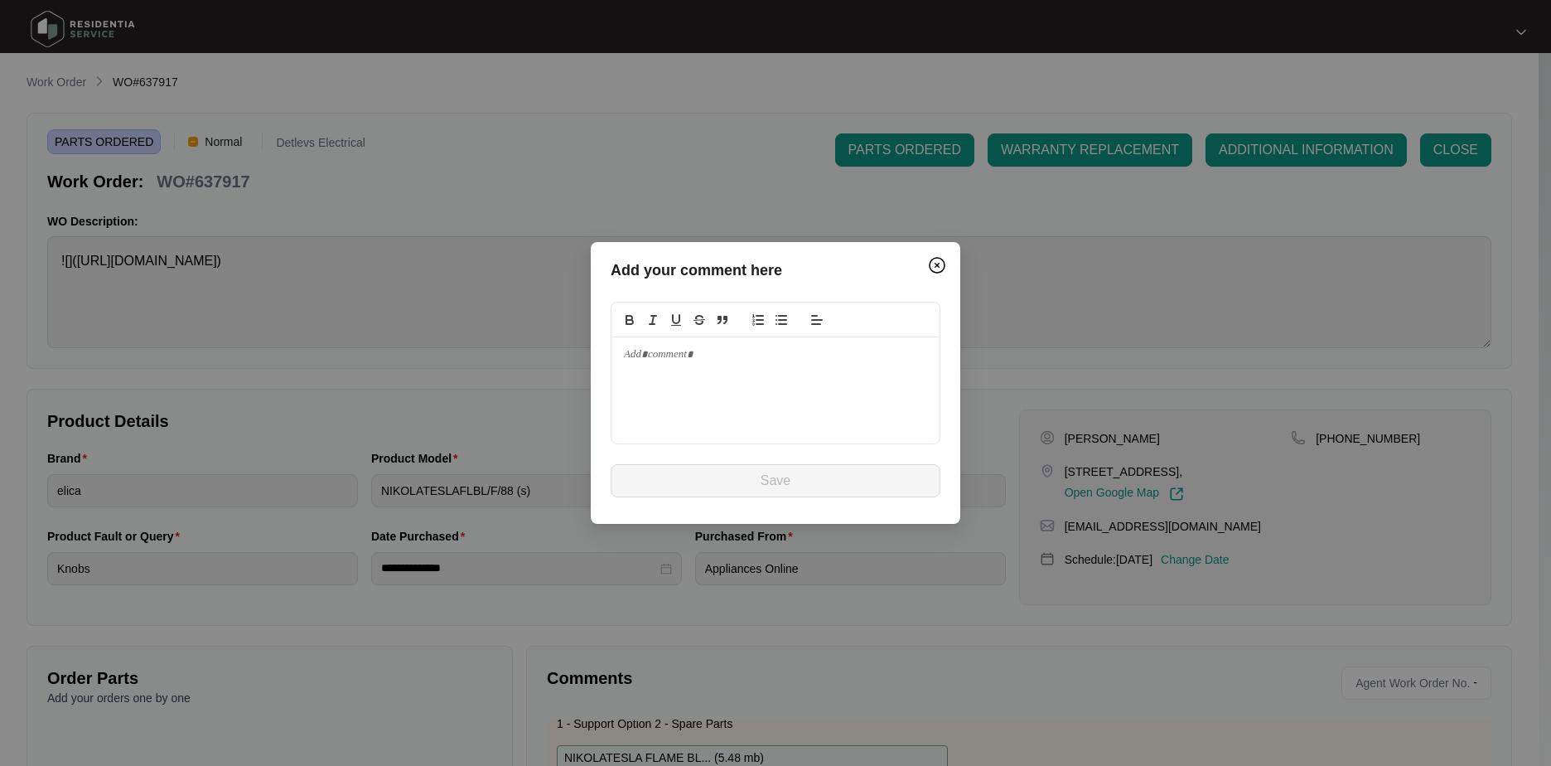
click at [707, 404] on div at bounding box center [776, 390] width 328 height 106
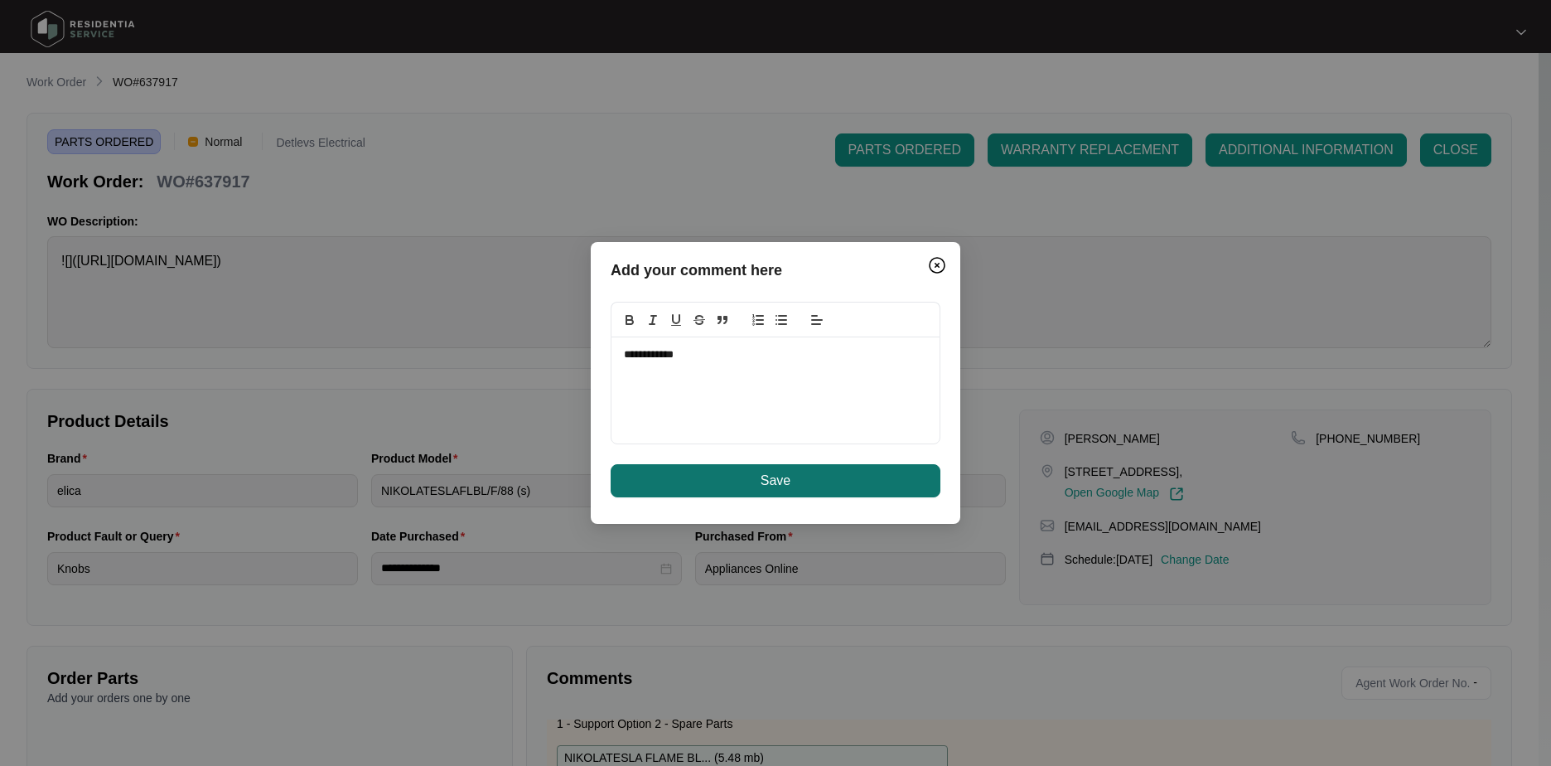
click at [762, 485] on span "Save" at bounding box center [776, 481] width 30 height 20
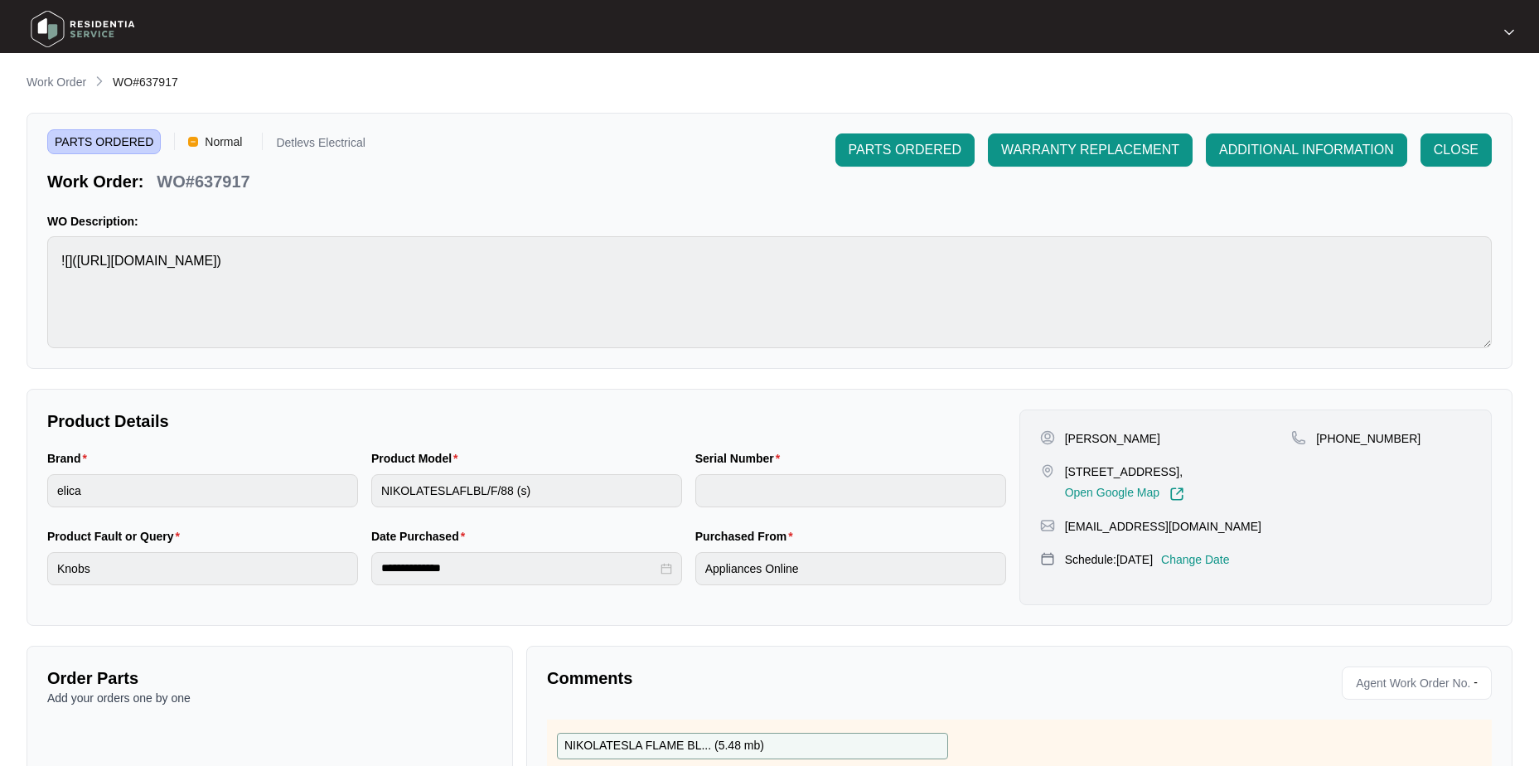
click at [80, 77] on p "Work Order" at bounding box center [57, 82] width 60 height 17
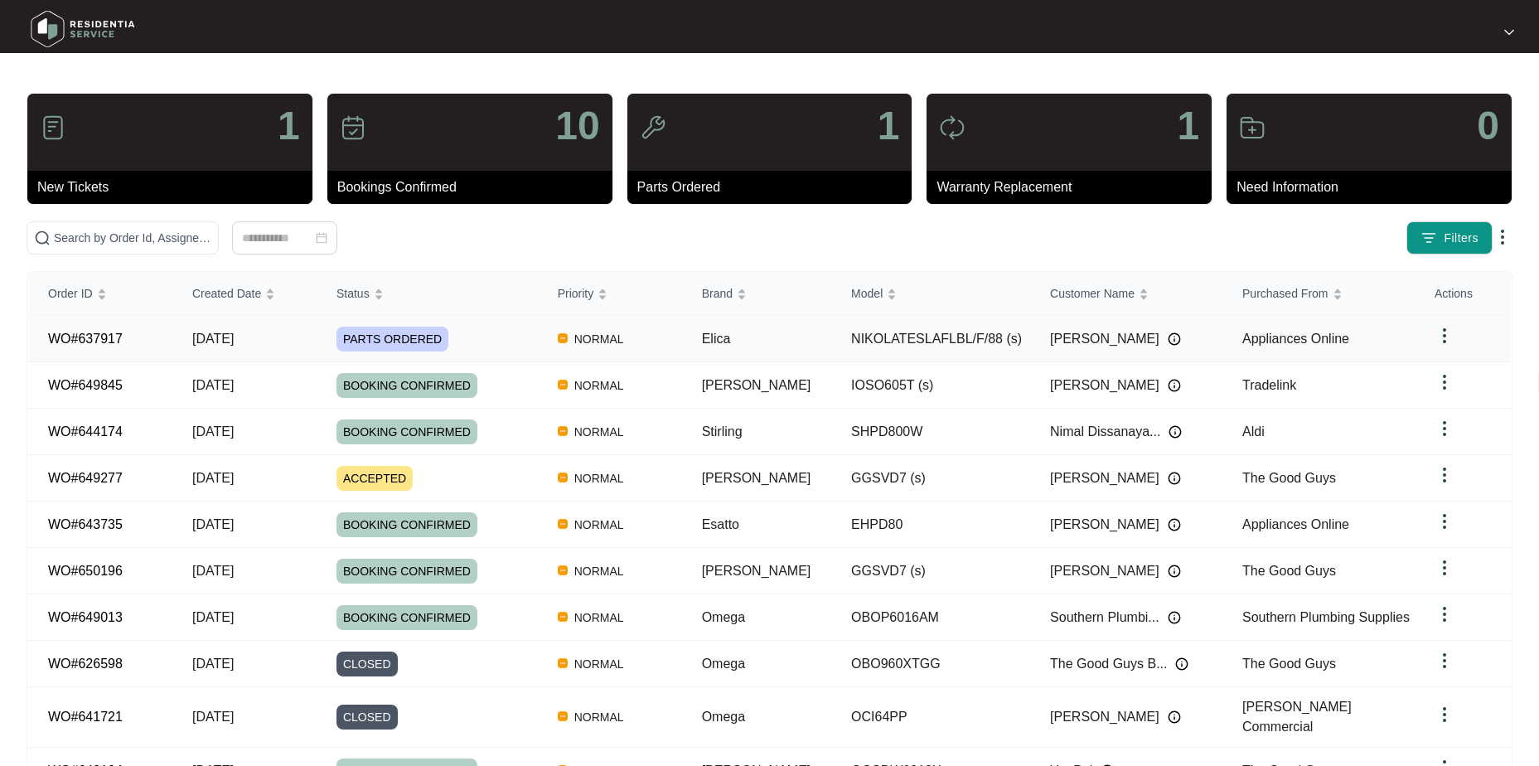
click at [268, 337] on td "[DATE]" at bounding box center [244, 339] width 144 height 46
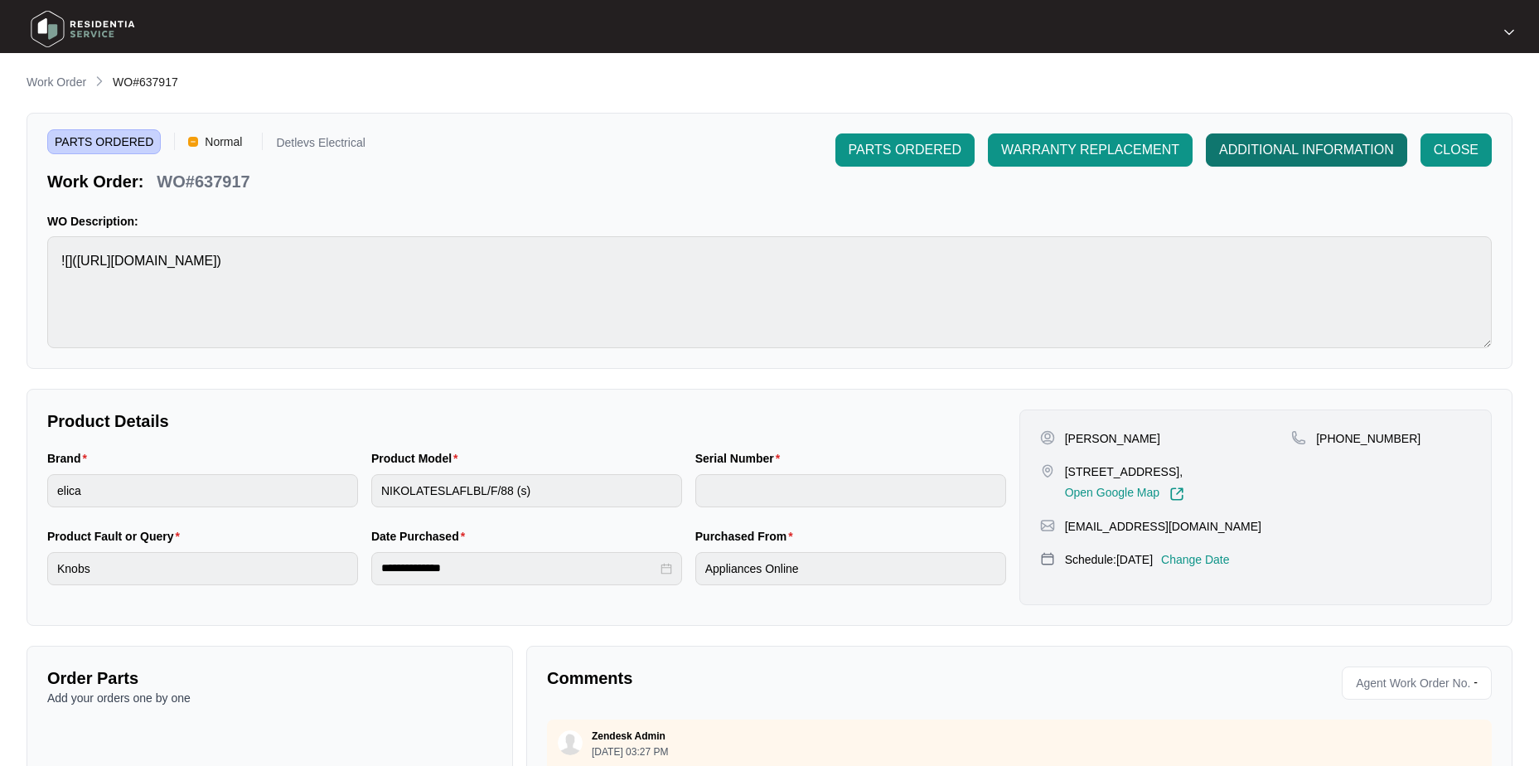
click at [1299, 152] on span "ADDITIONAL INFORMATION" at bounding box center [1306, 150] width 175 height 20
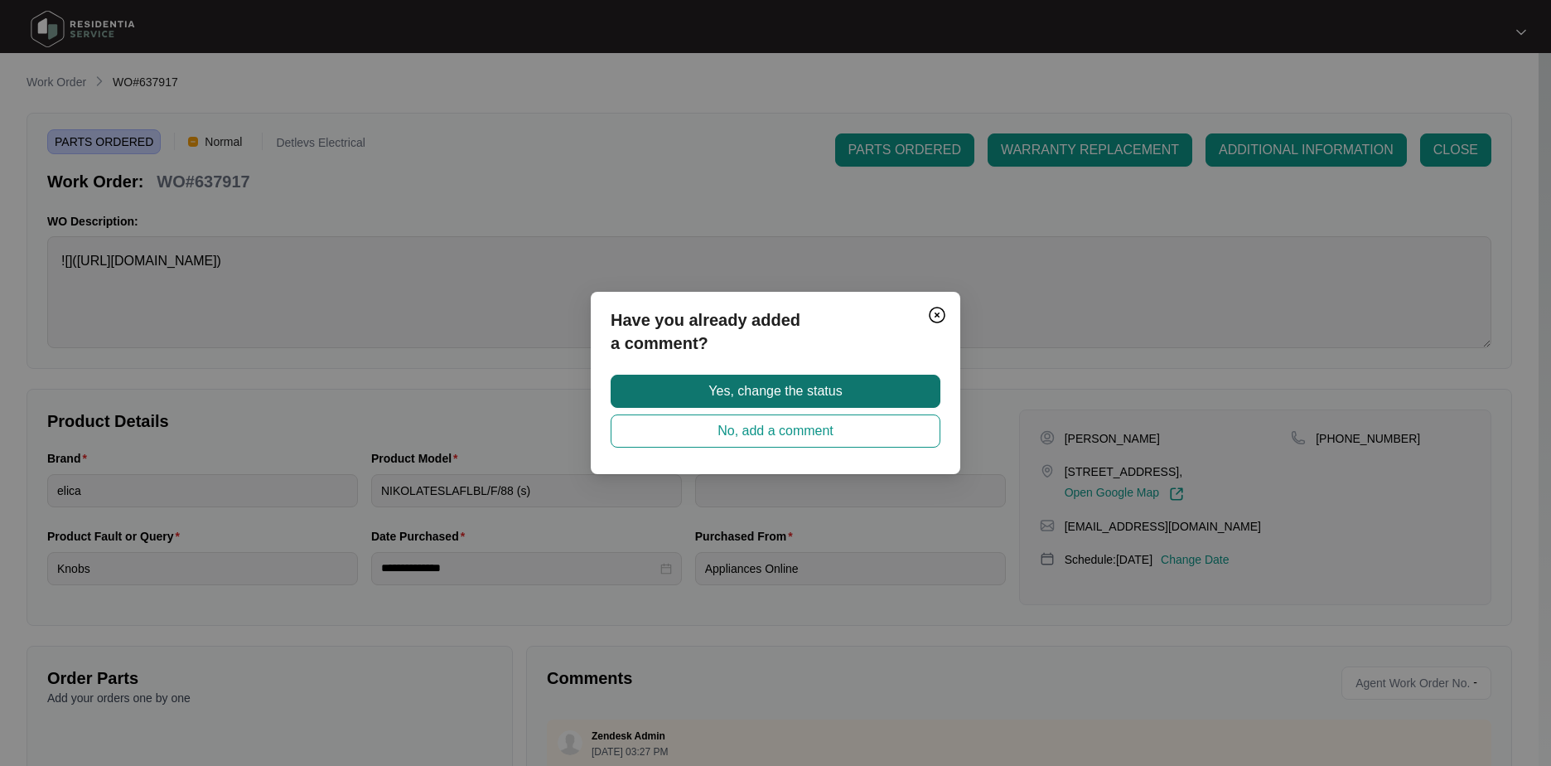
click at [811, 399] on span "Yes, change the status" at bounding box center [775, 391] width 133 height 20
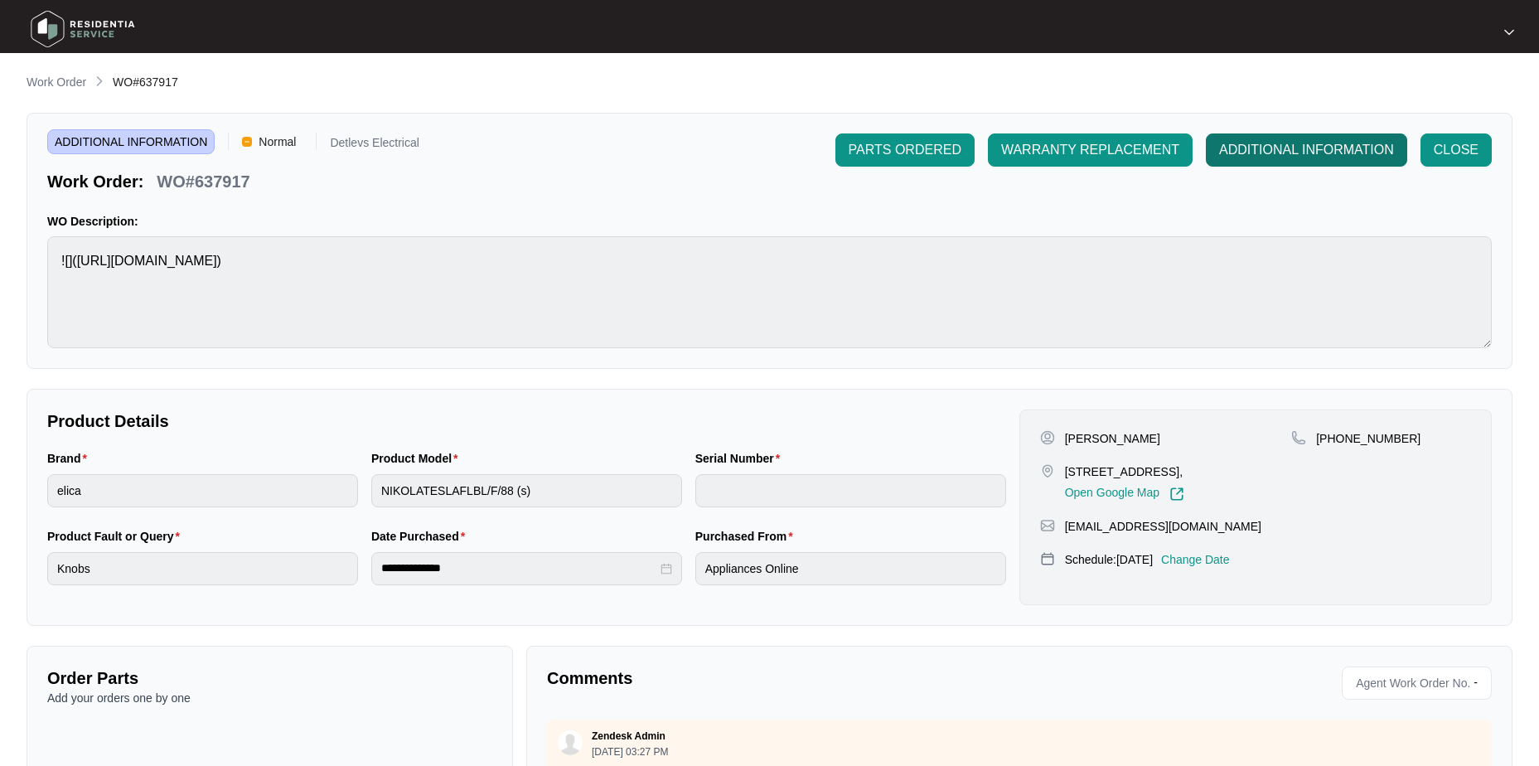
click at [1256, 150] on span "ADDITIONAL INFORMATION" at bounding box center [1306, 150] width 175 height 20
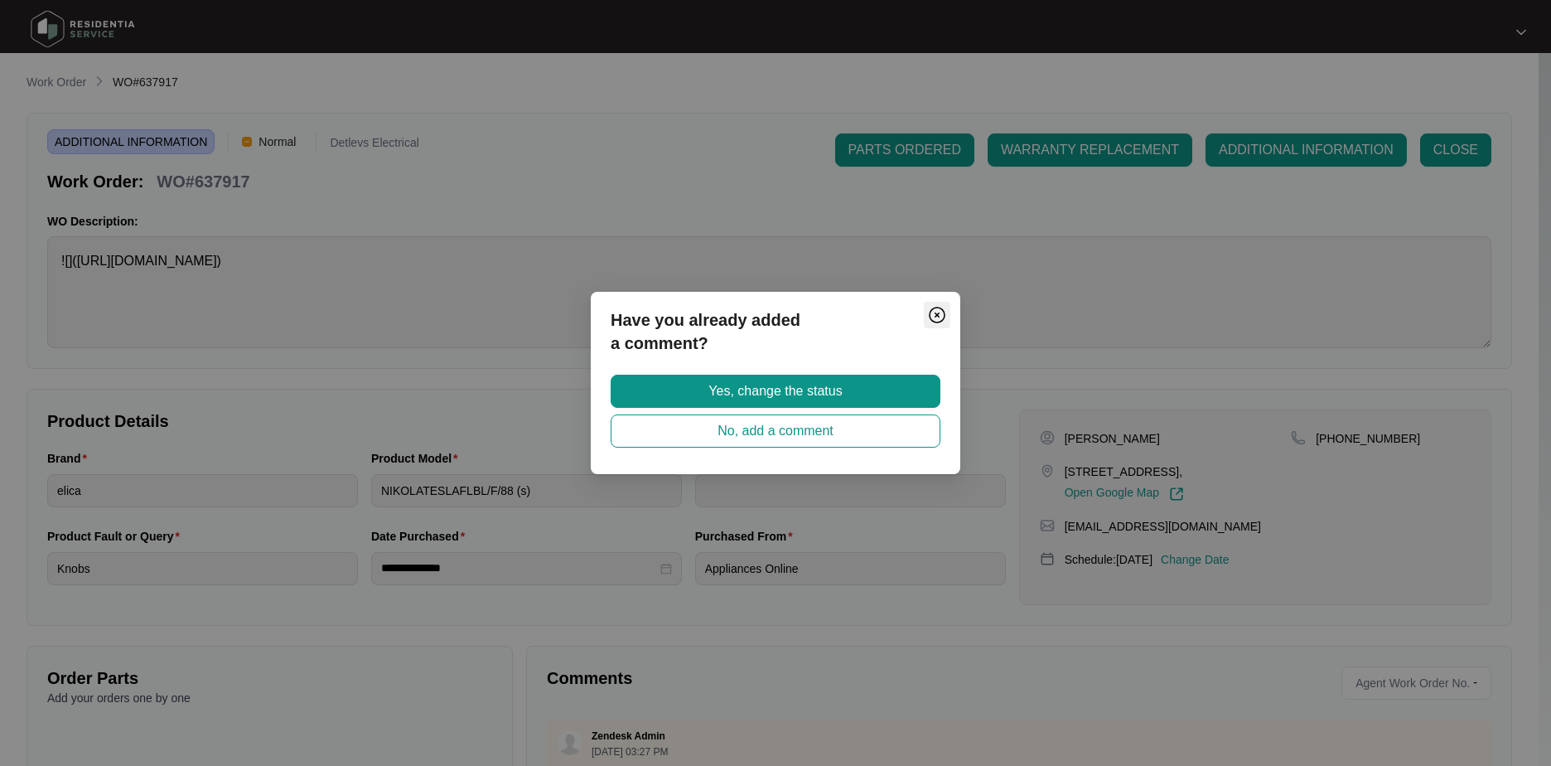
click at [941, 310] on img "Close" at bounding box center [937, 315] width 20 height 20
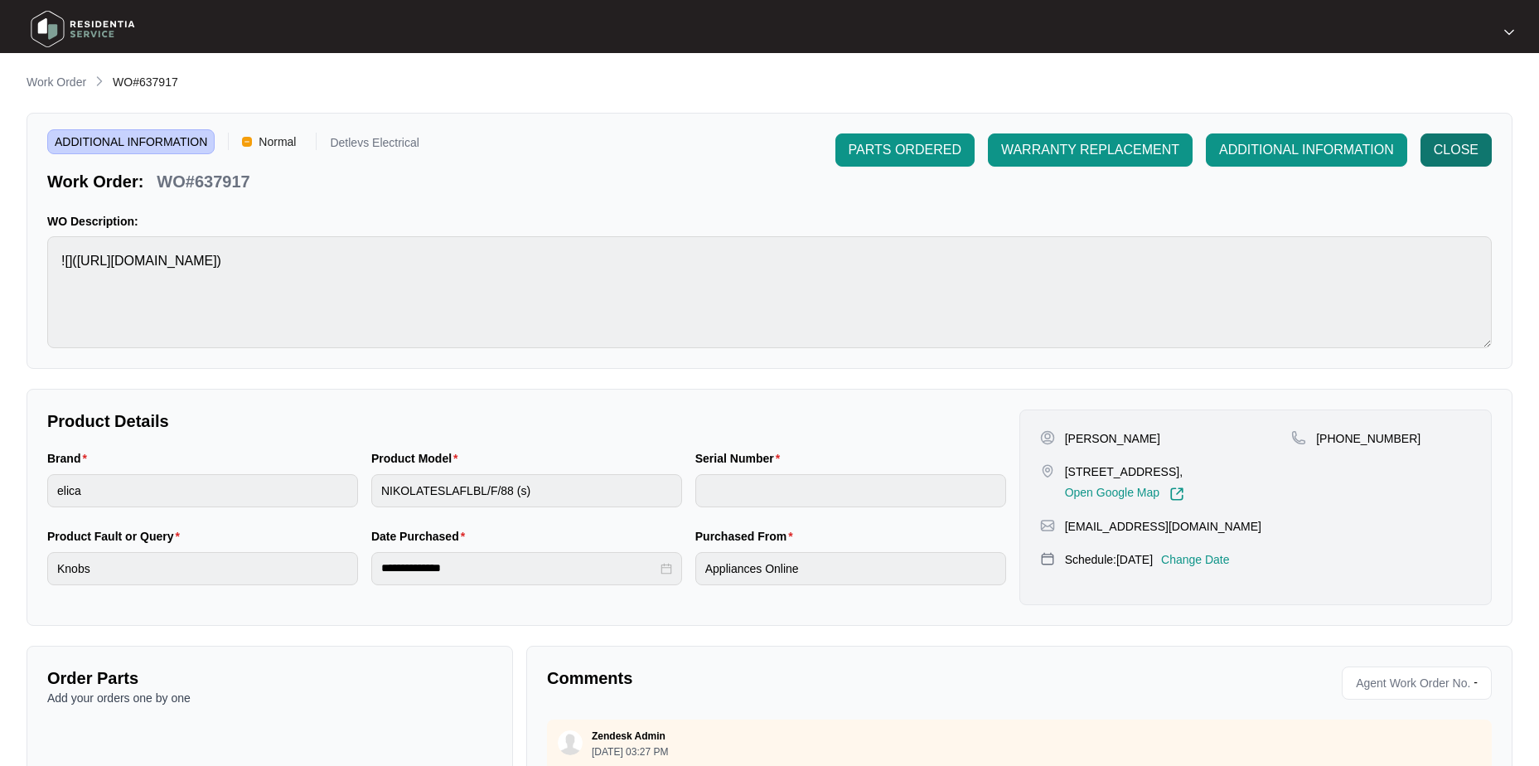
click at [1449, 146] on span "CLOSE" at bounding box center [1456, 150] width 45 height 20
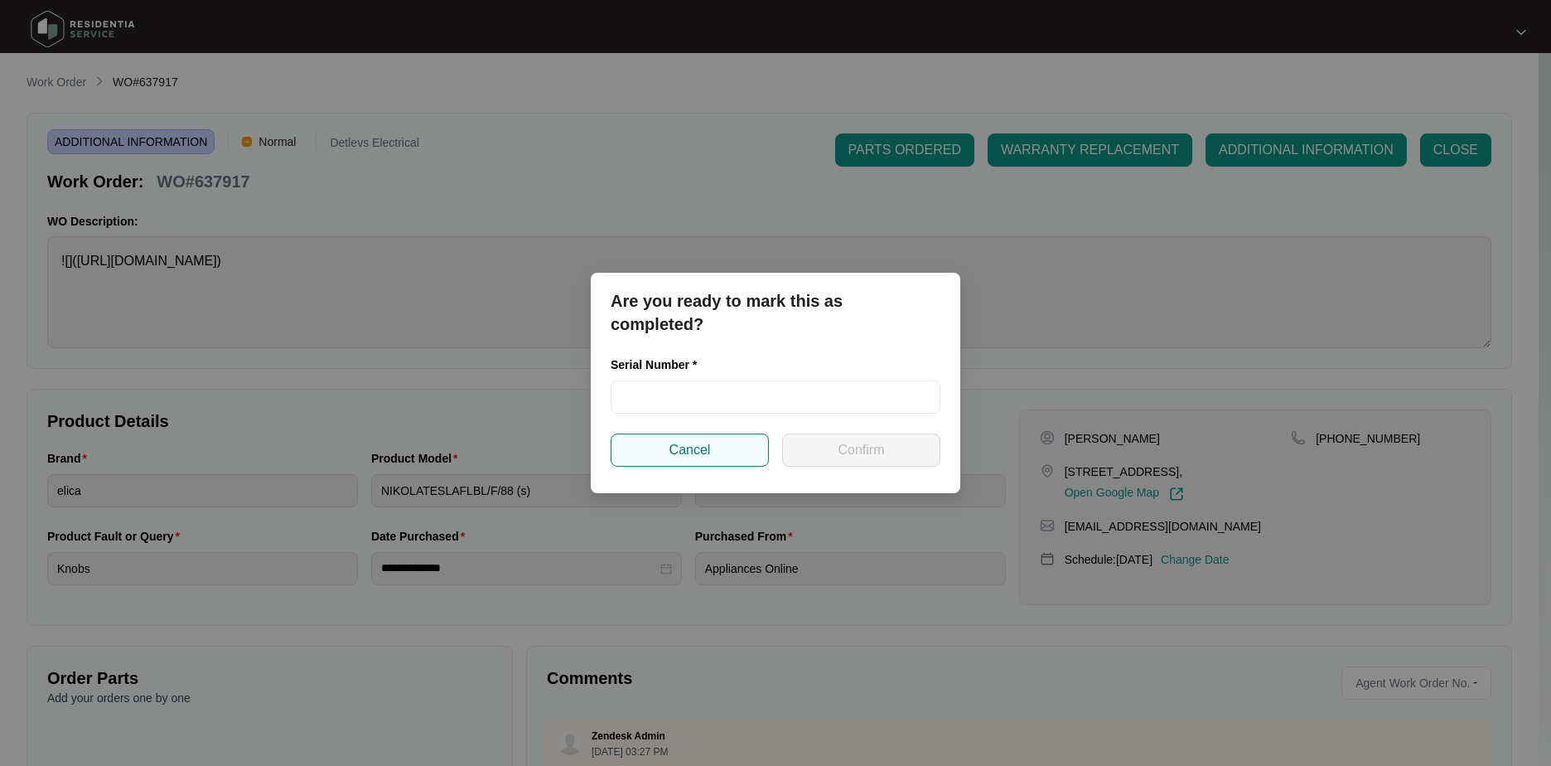
click at [696, 448] on span "Cancel" at bounding box center [690, 450] width 41 height 20
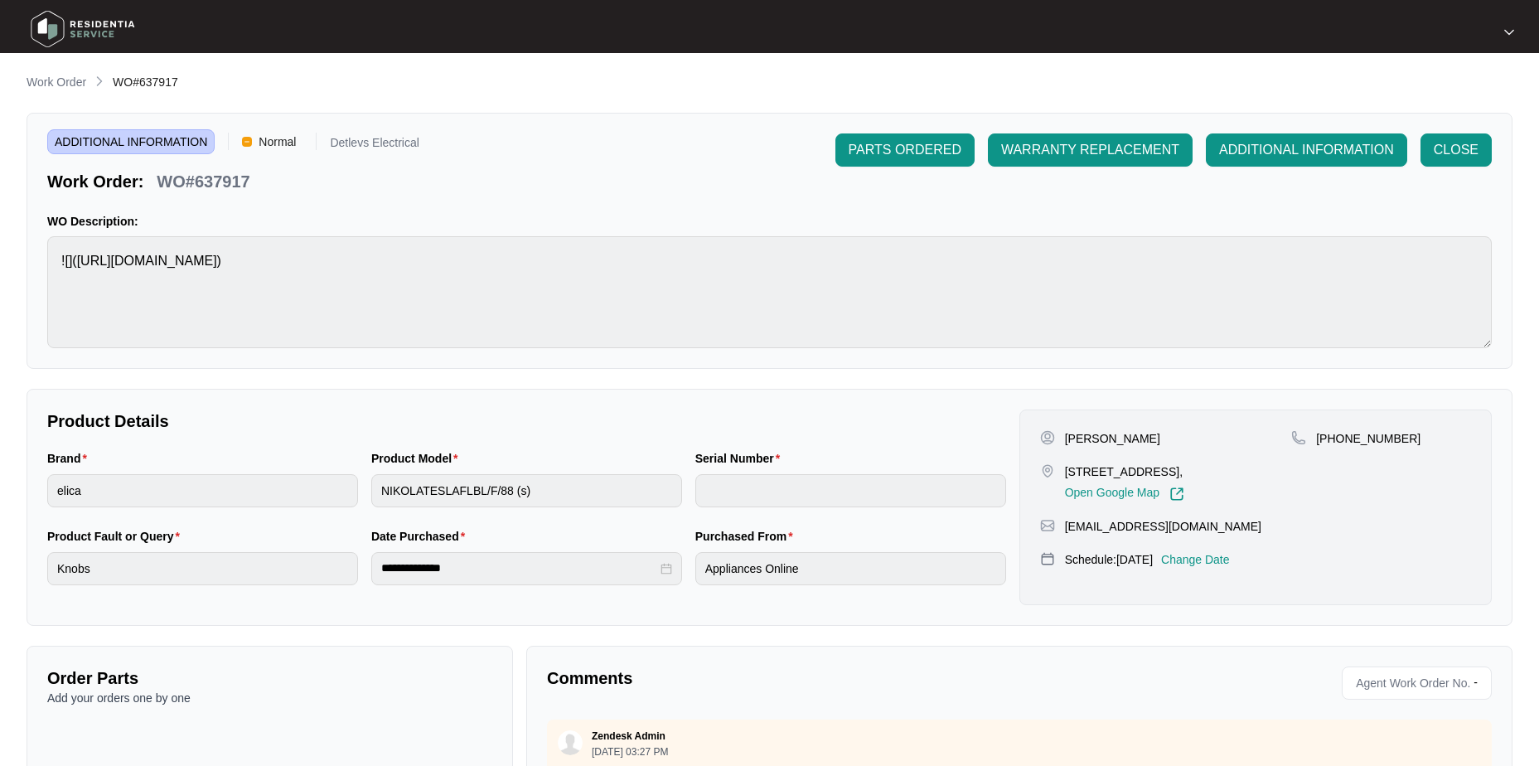
click at [65, 82] on p "Work Order" at bounding box center [57, 82] width 60 height 17
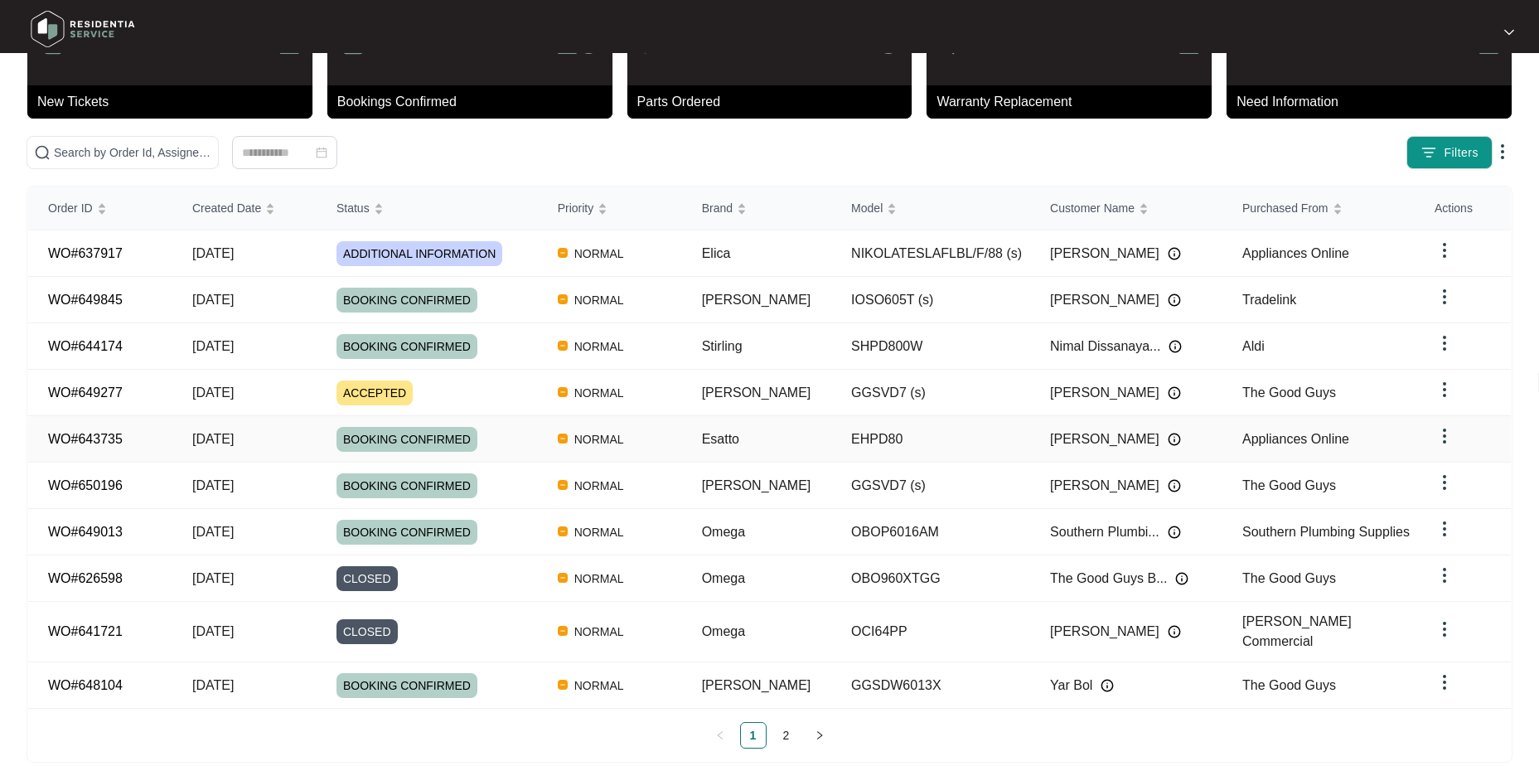
scroll to position [86, 0]
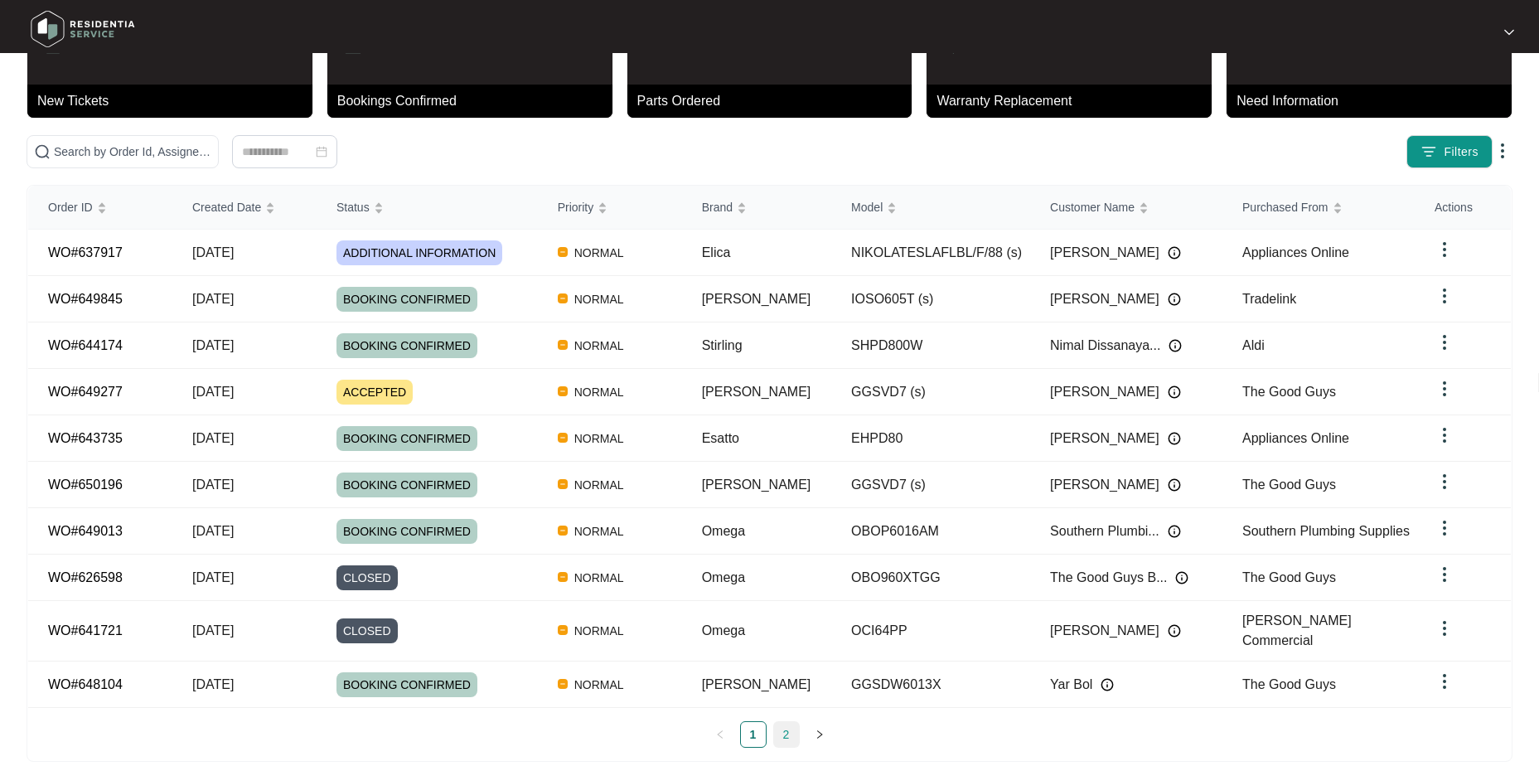
click at [783, 722] on link "2" at bounding box center [786, 734] width 25 height 25
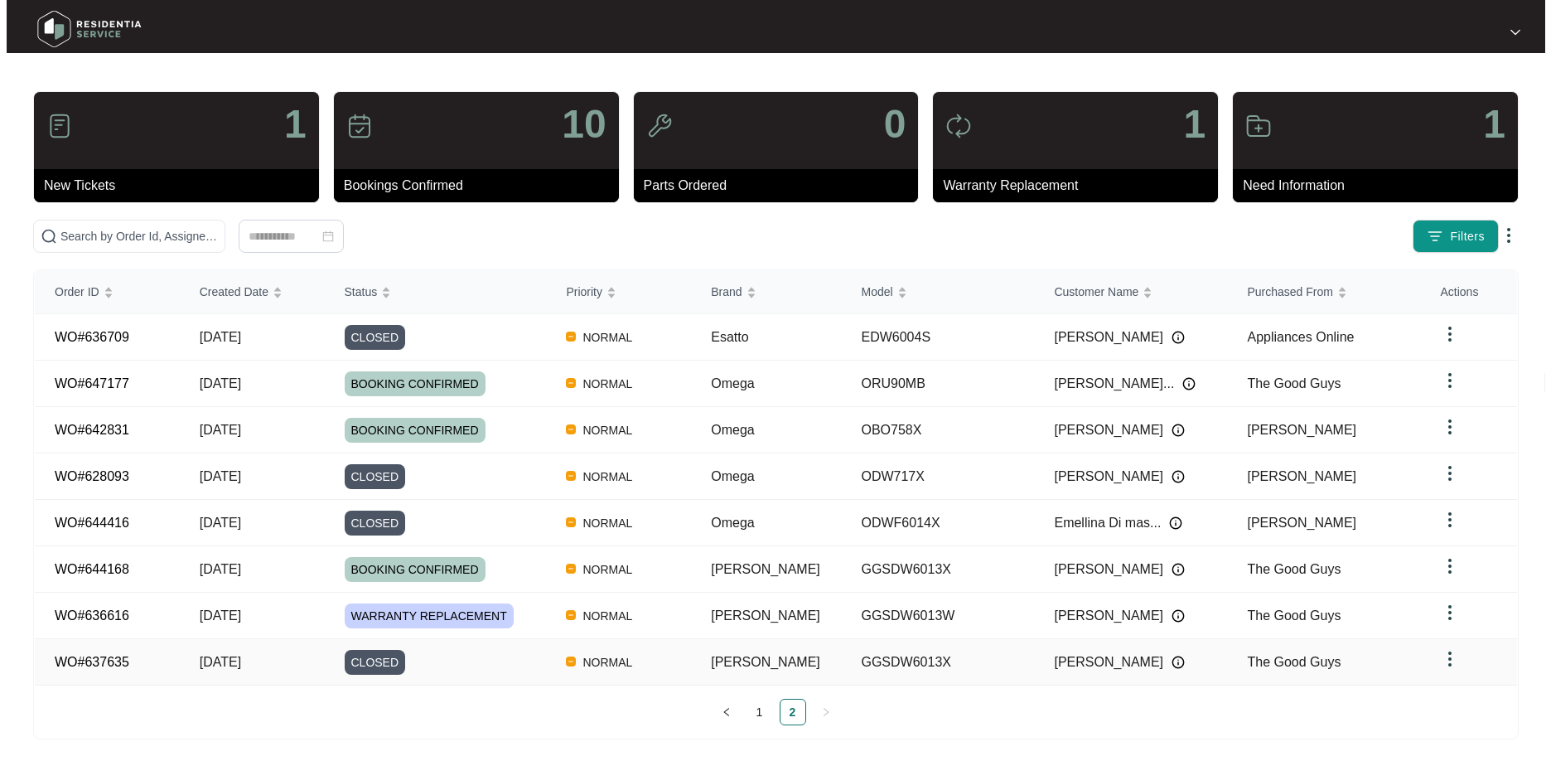
scroll to position [0, 0]
